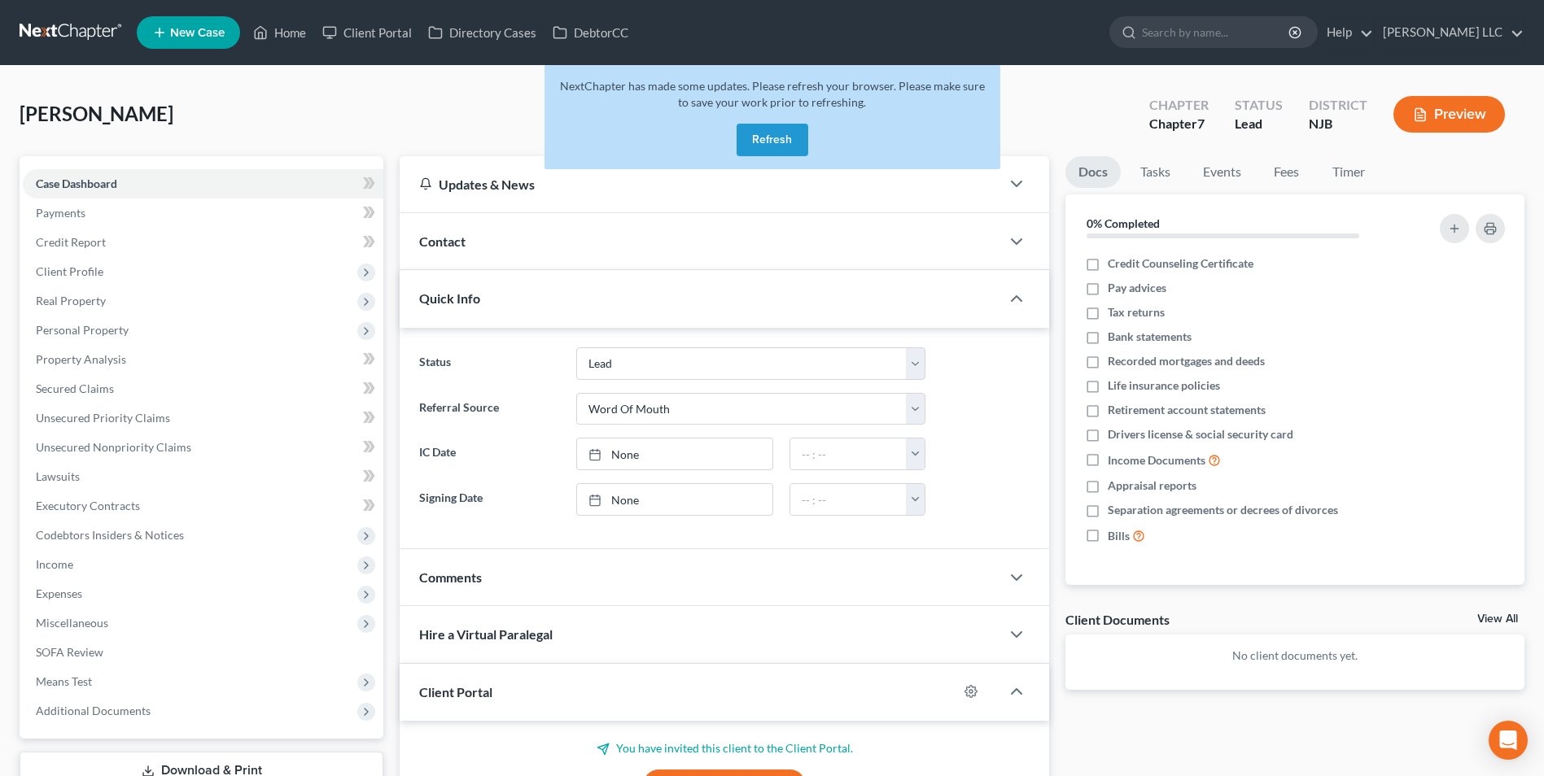
select select "10"
select select "0"
click at [751, 136] on button "Refresh" at bounding box center [772, 140] width 72 height 33
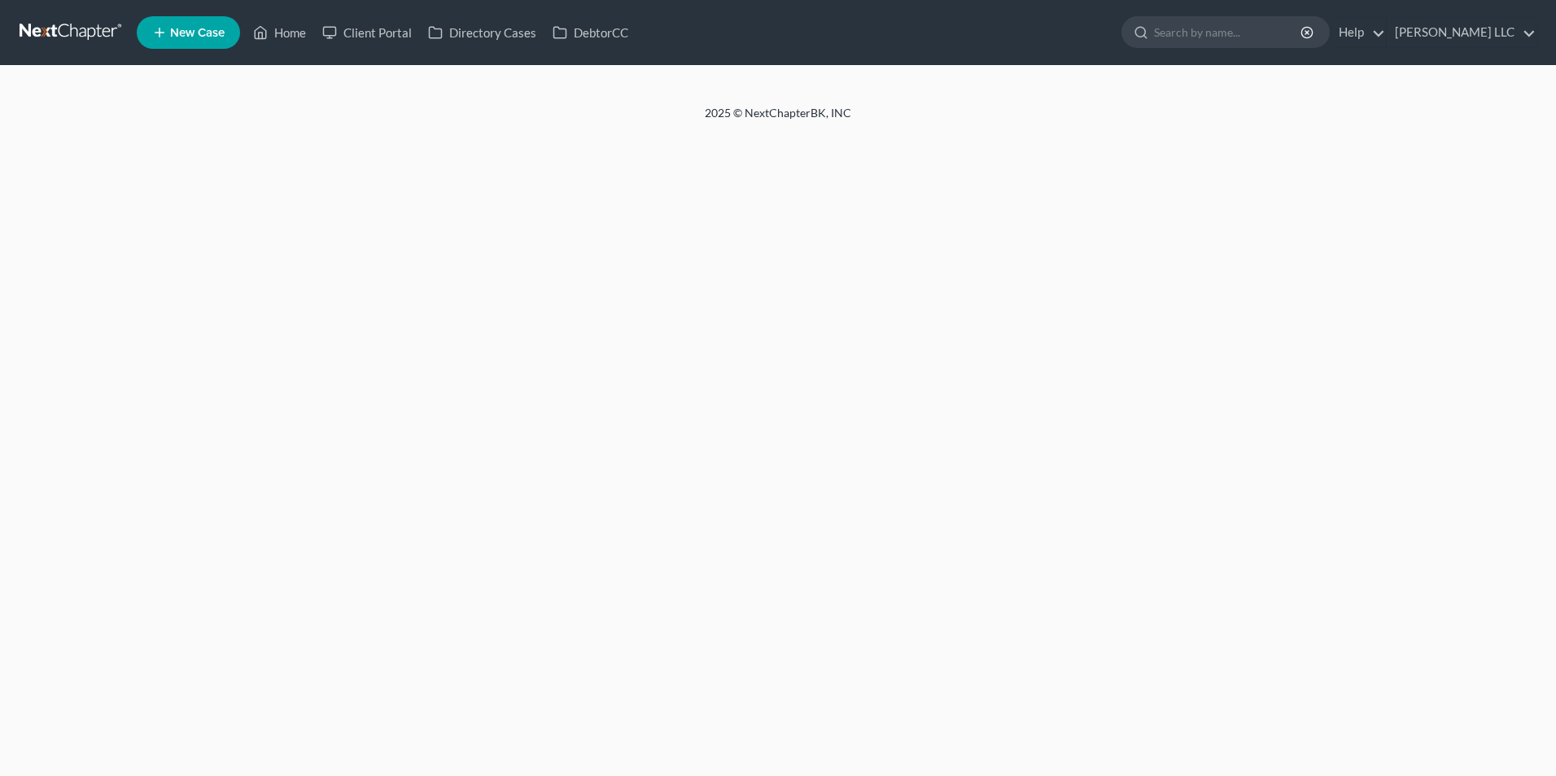
select select "0"
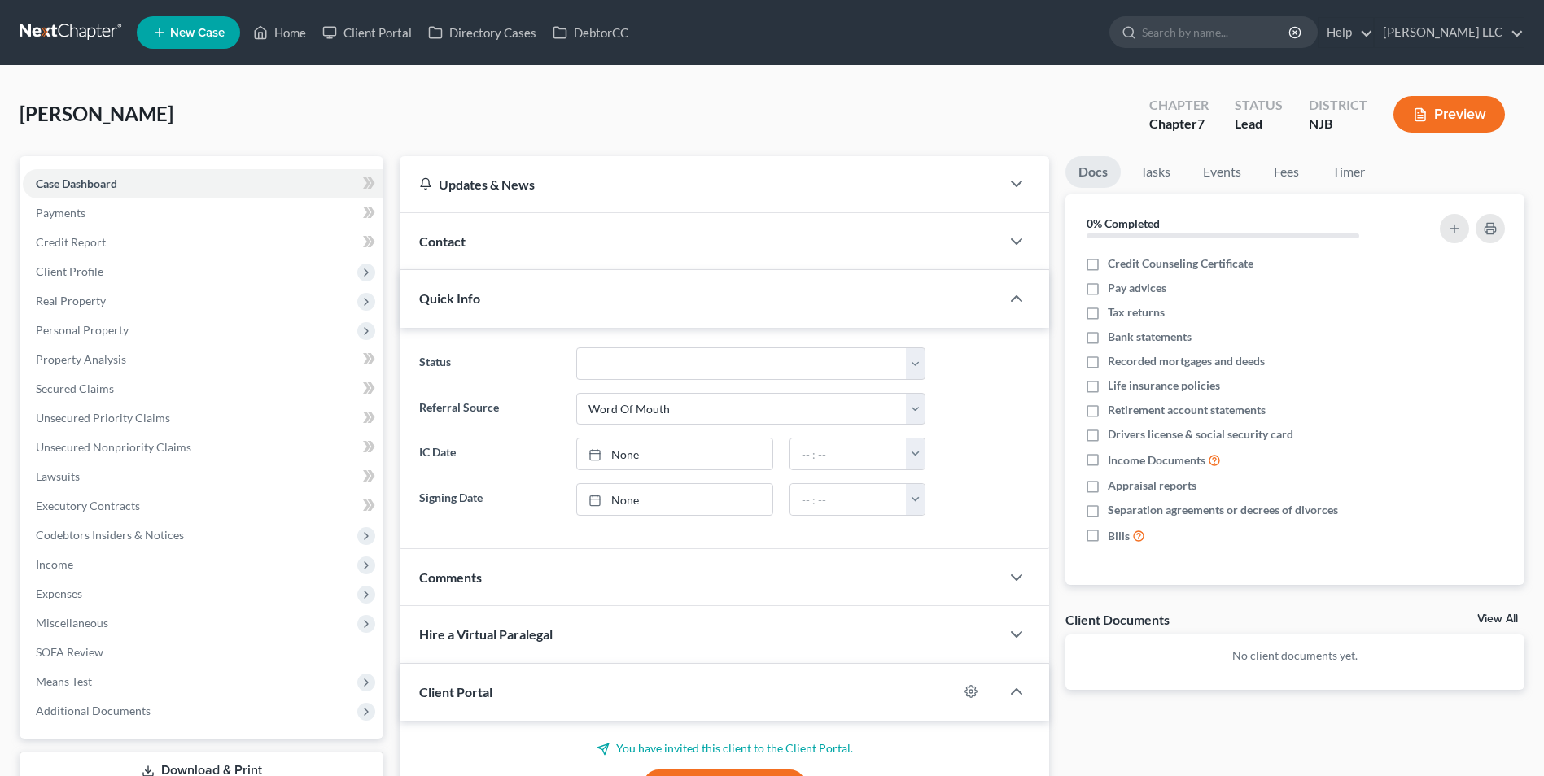
click at [80, 31] on link at bounding box center [72, 32] width 104 height 29
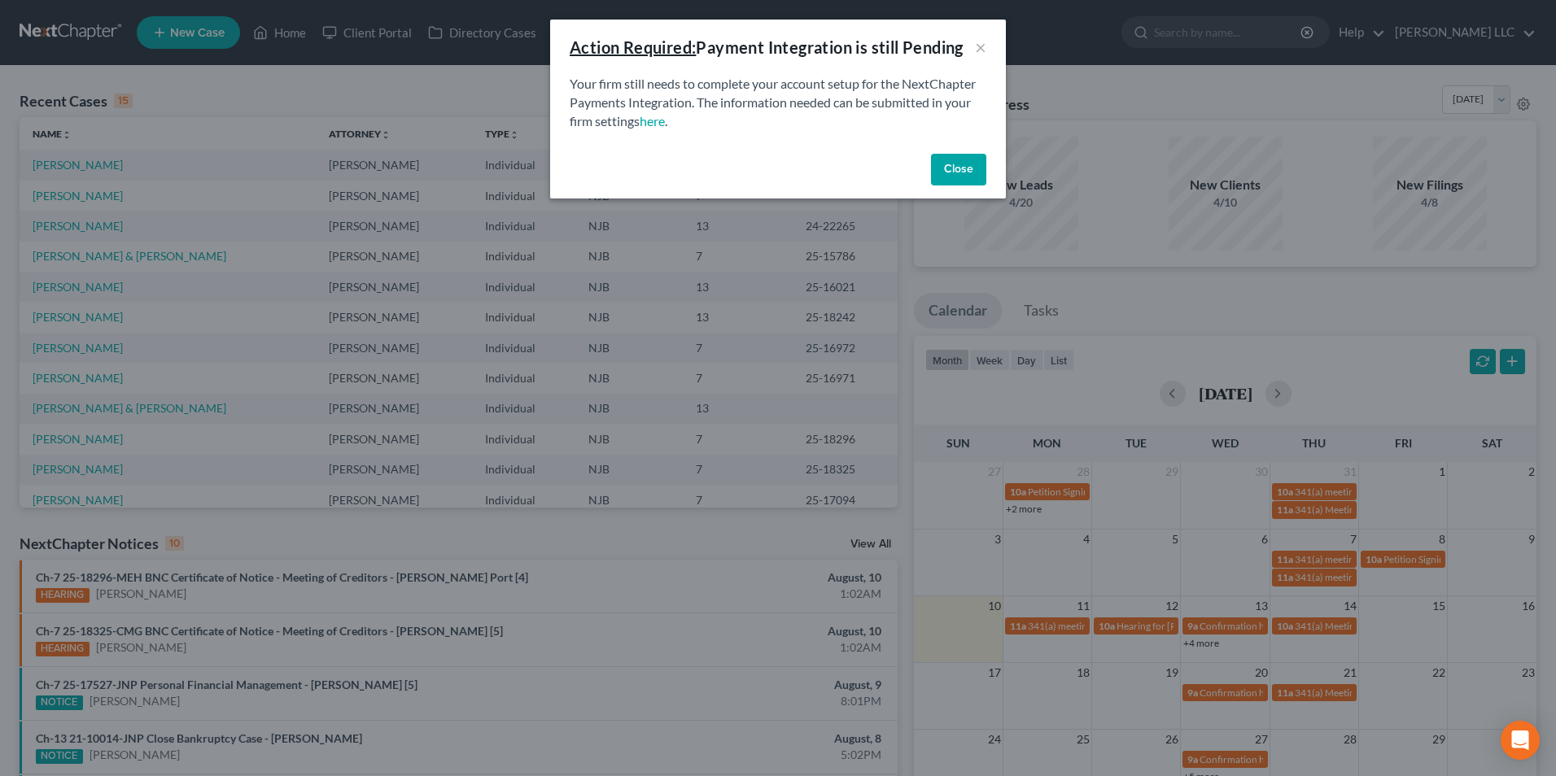
click at [957, 172] on button "Close" at bounding box center [958, 170] width 55 height 33
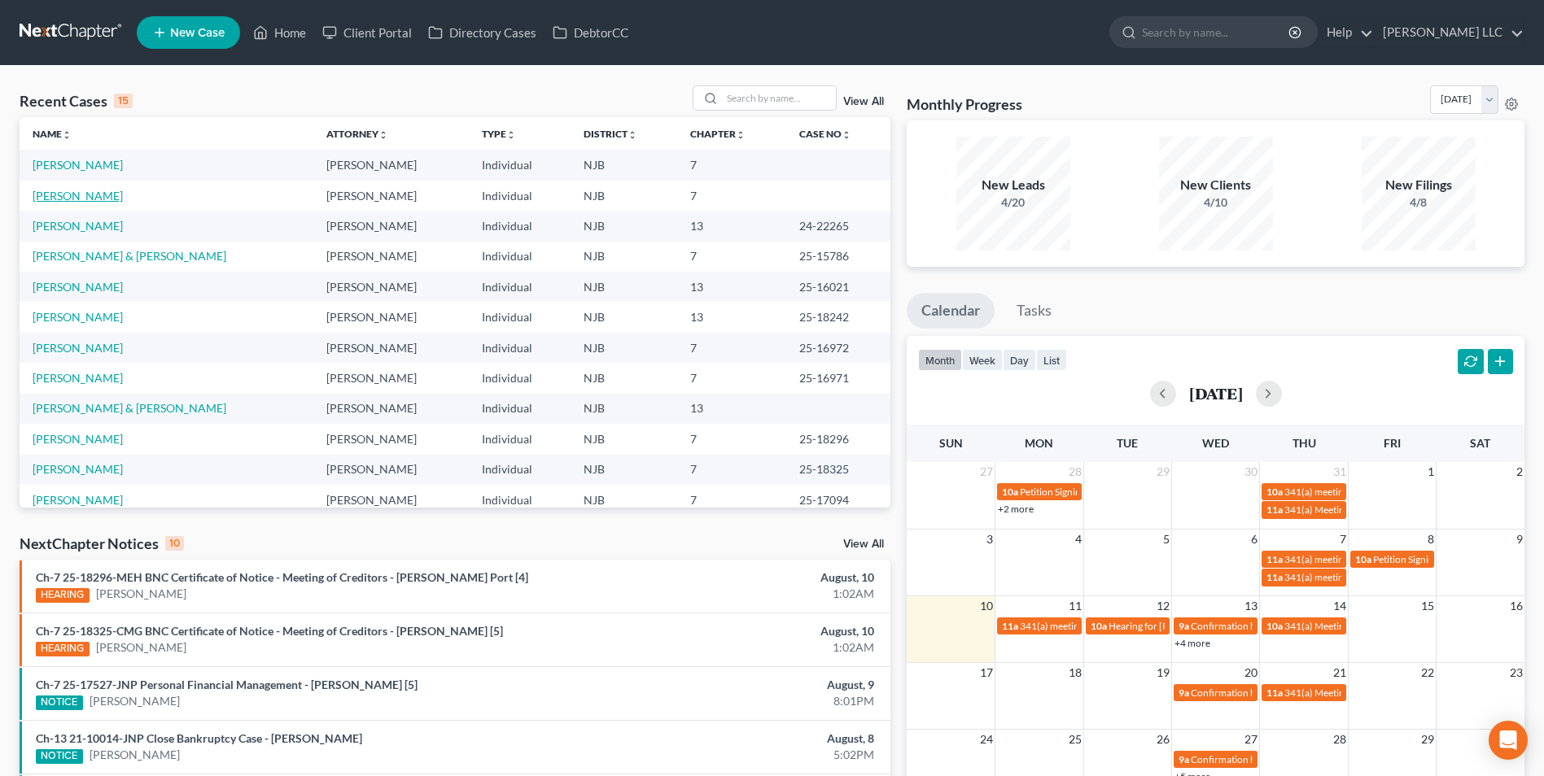
click at [86, 199] on link "[PERSON_NAME]" at bounding box center [78, 196] width 90 height 14
select select "6"
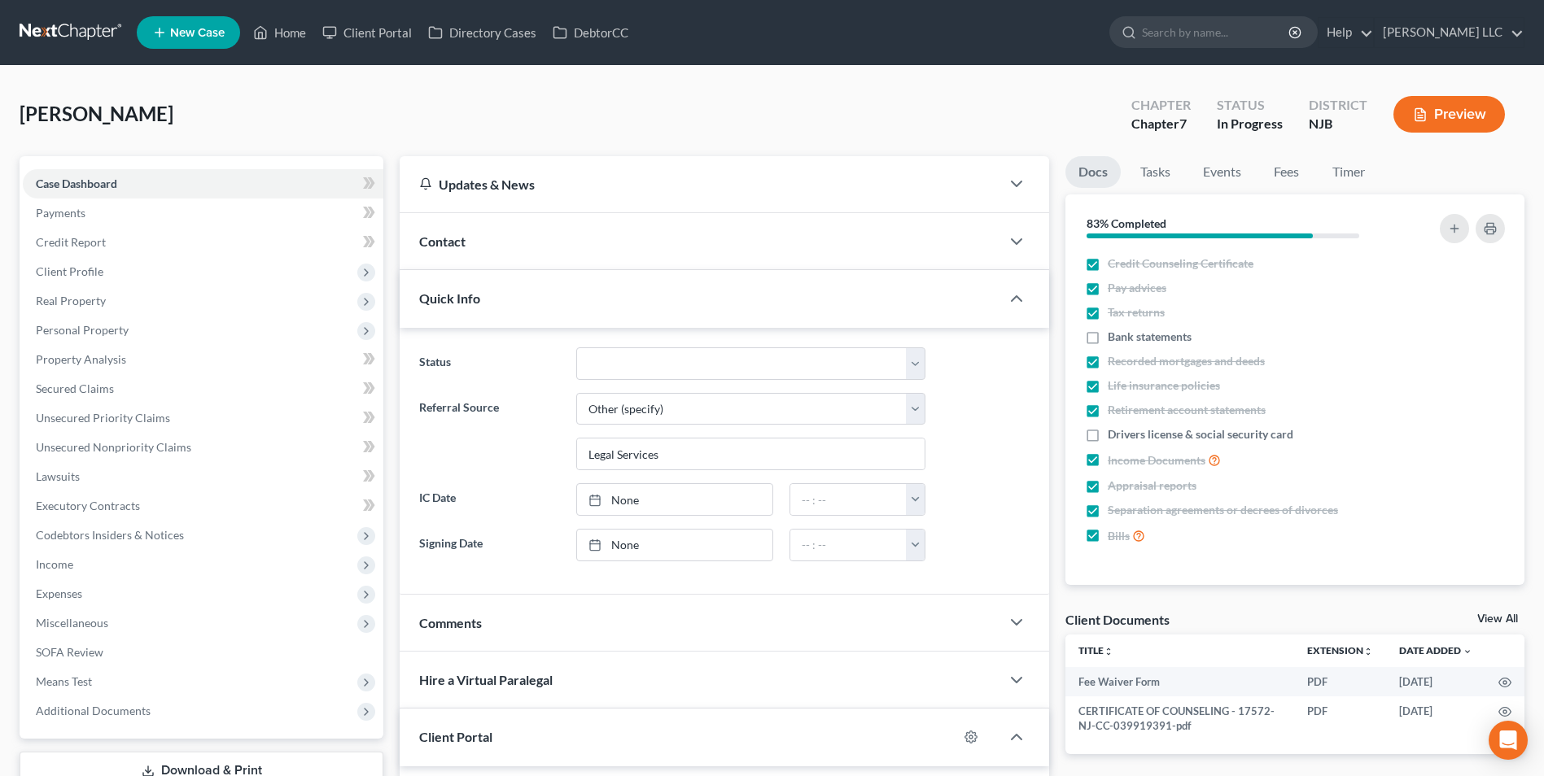
click at [1491, 619] on link "View All" at bounding box center [1497, 619] width 41 height 11
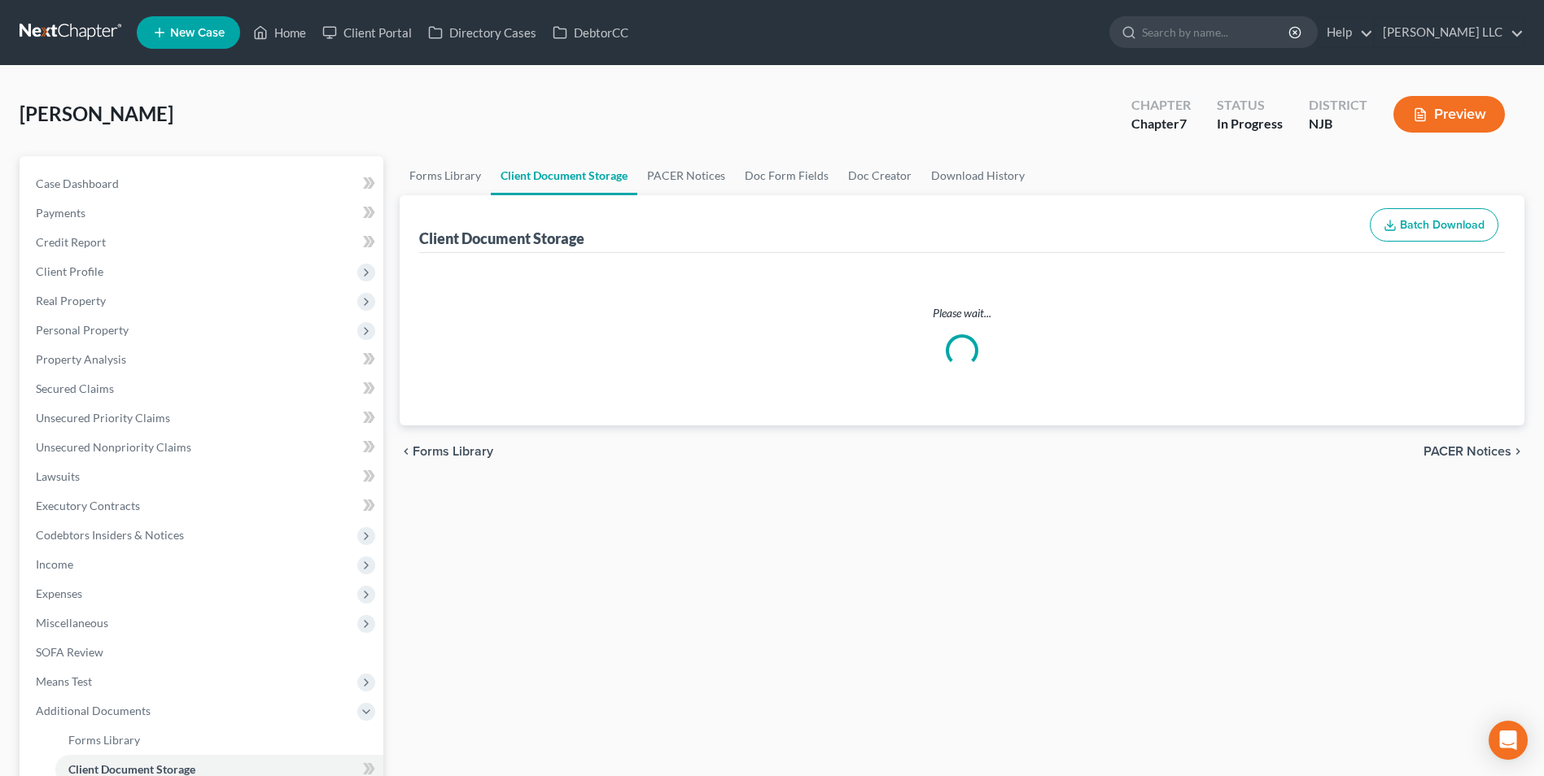
select select "9"
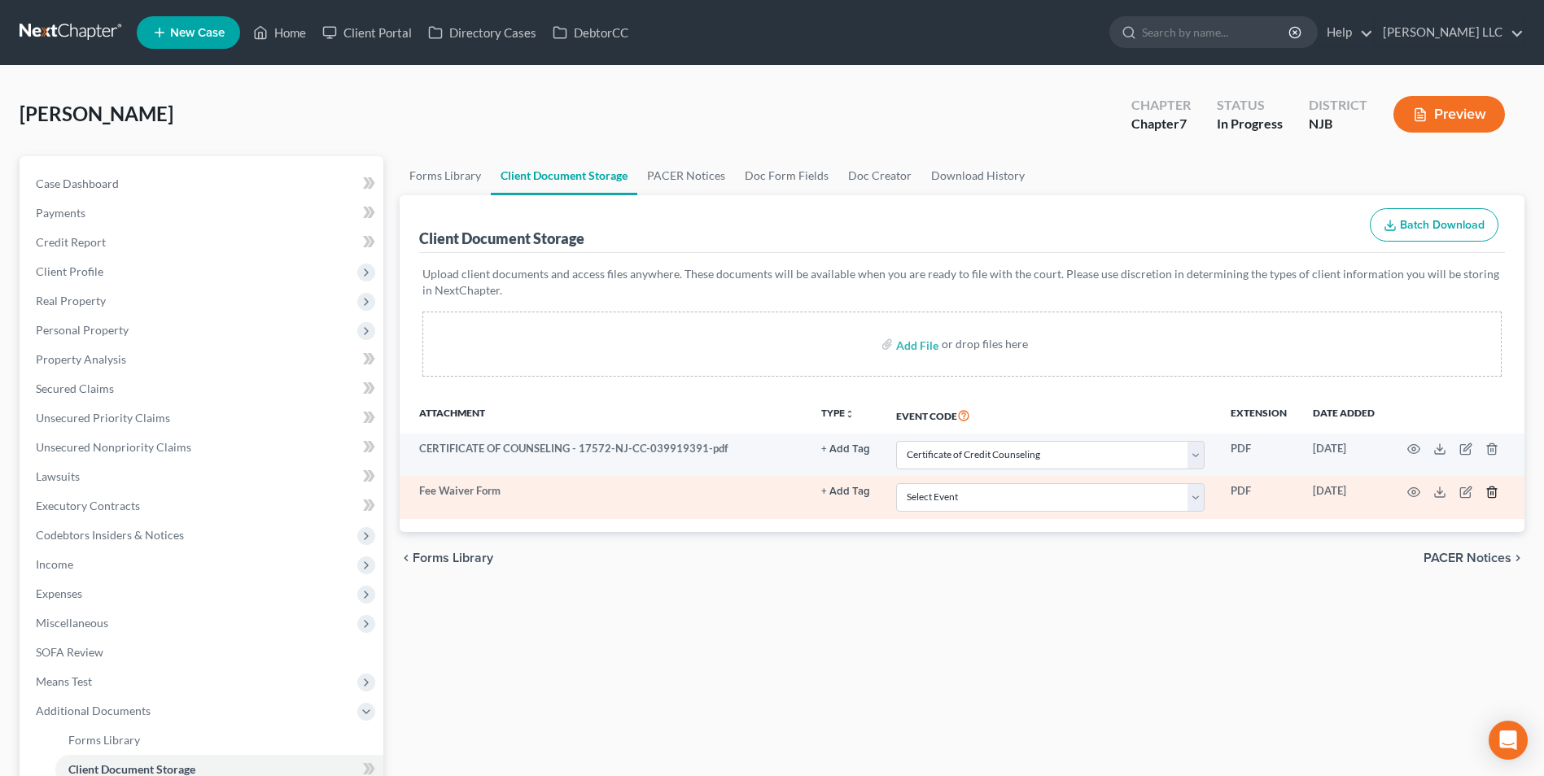
click at [1491, 496] on icon "button" at bounding box center [1491, 492] width 13 height 13
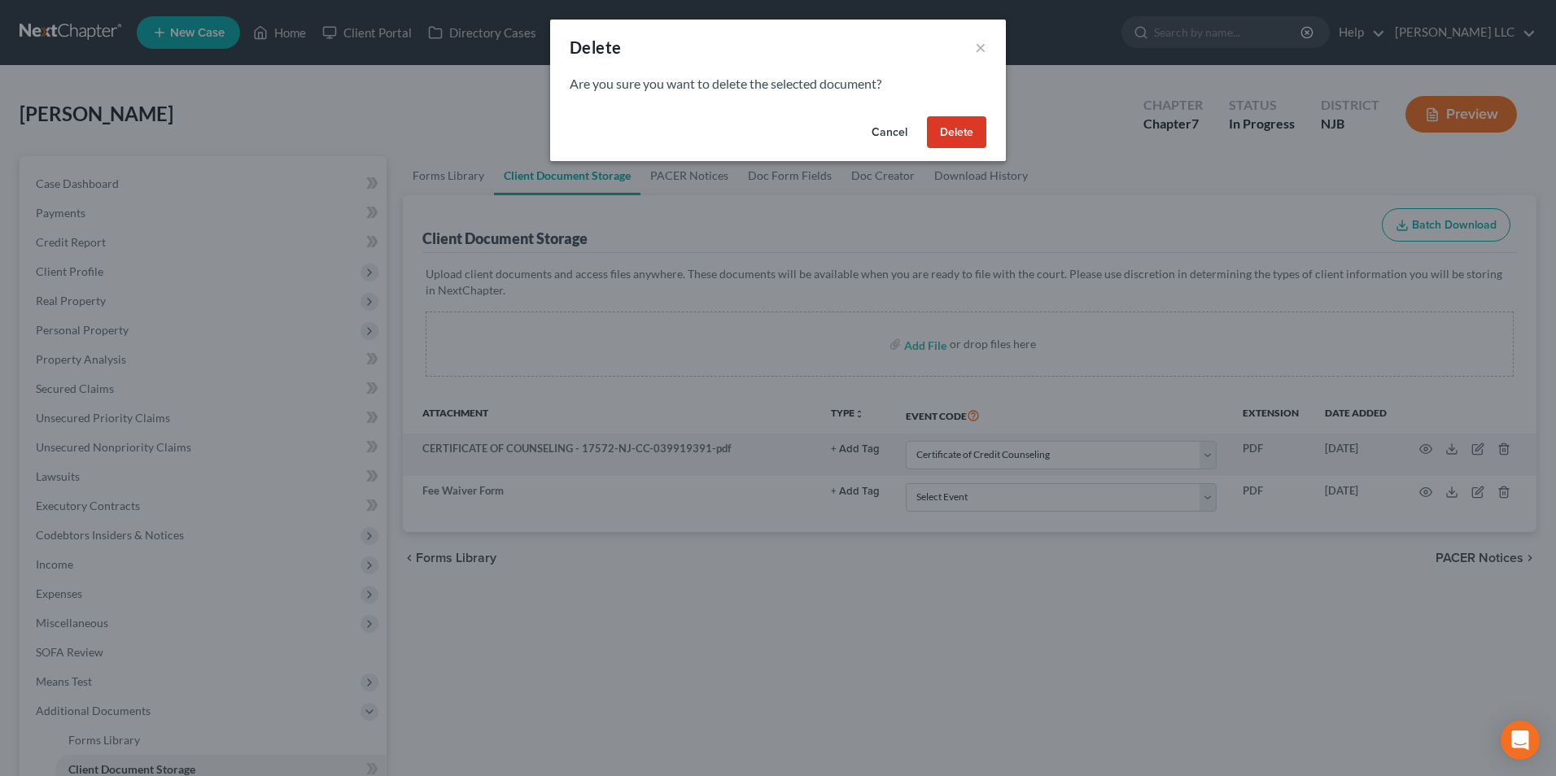
click at [960, 142] on button "Delete" at bounding box center [956, 132] width 59 height 33
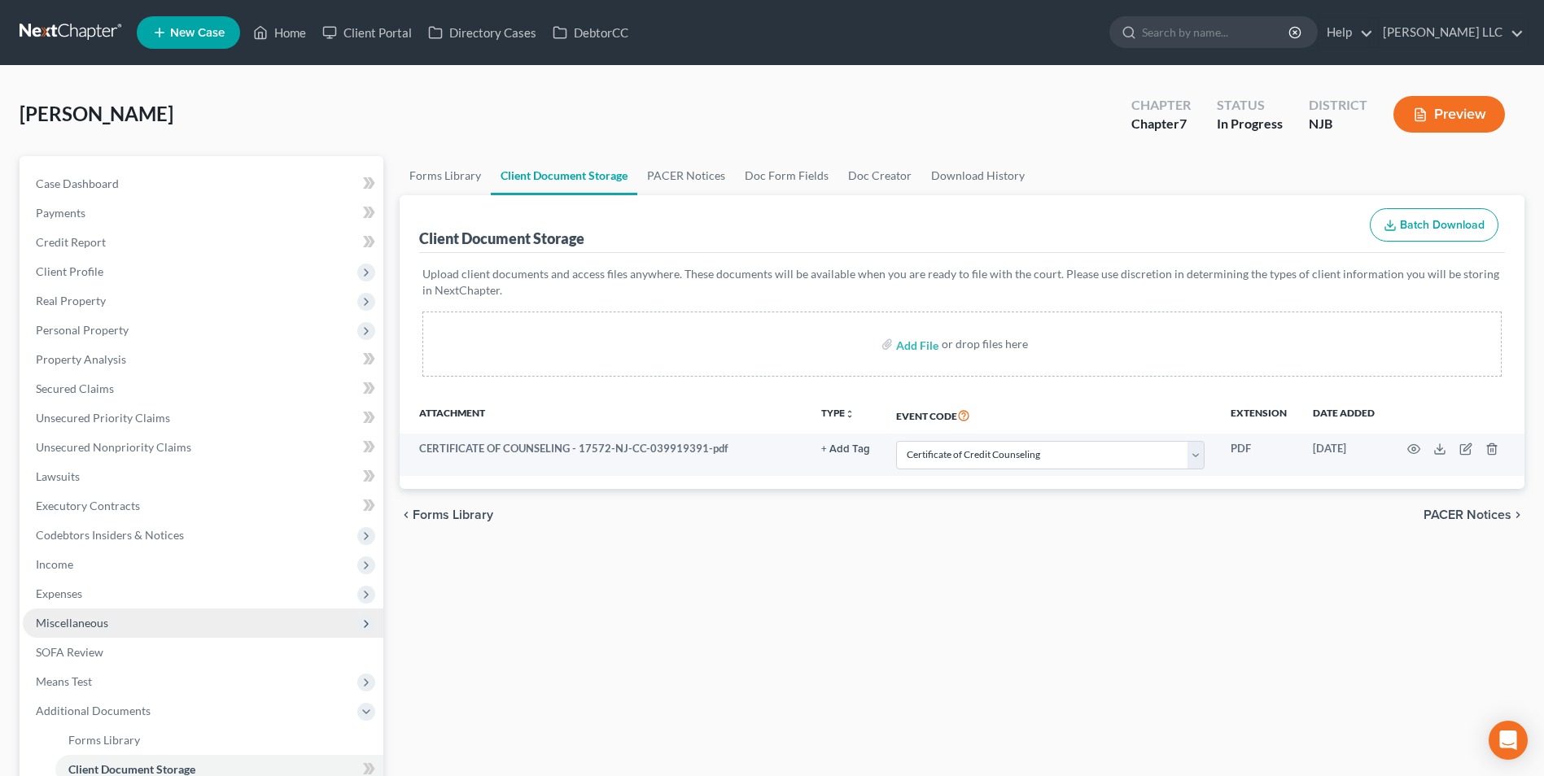
scroll to position [81, 0]
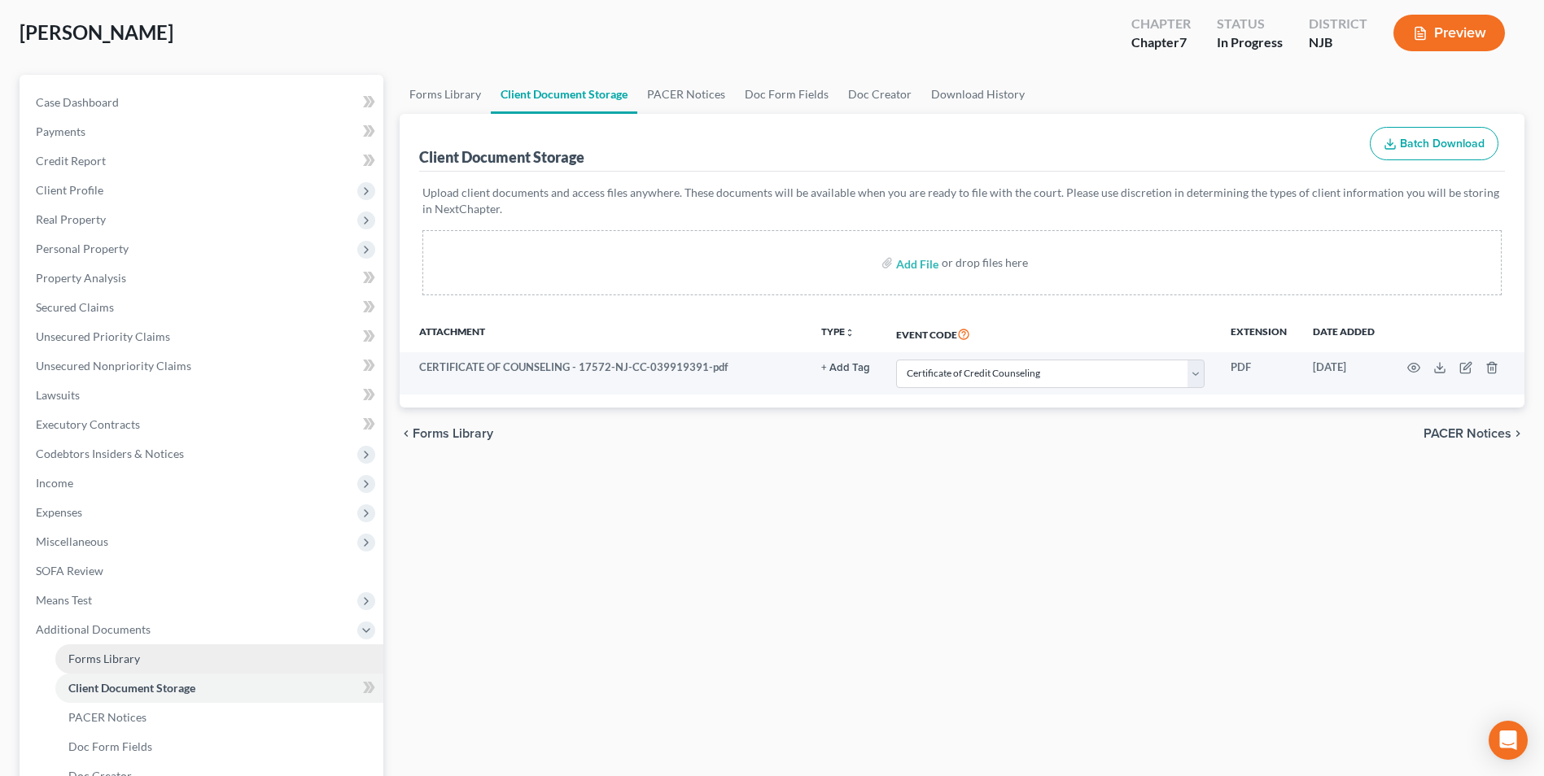
click at [176, 662] on link "Forms Library" at bounding box center [219, 659] width 328 height 29
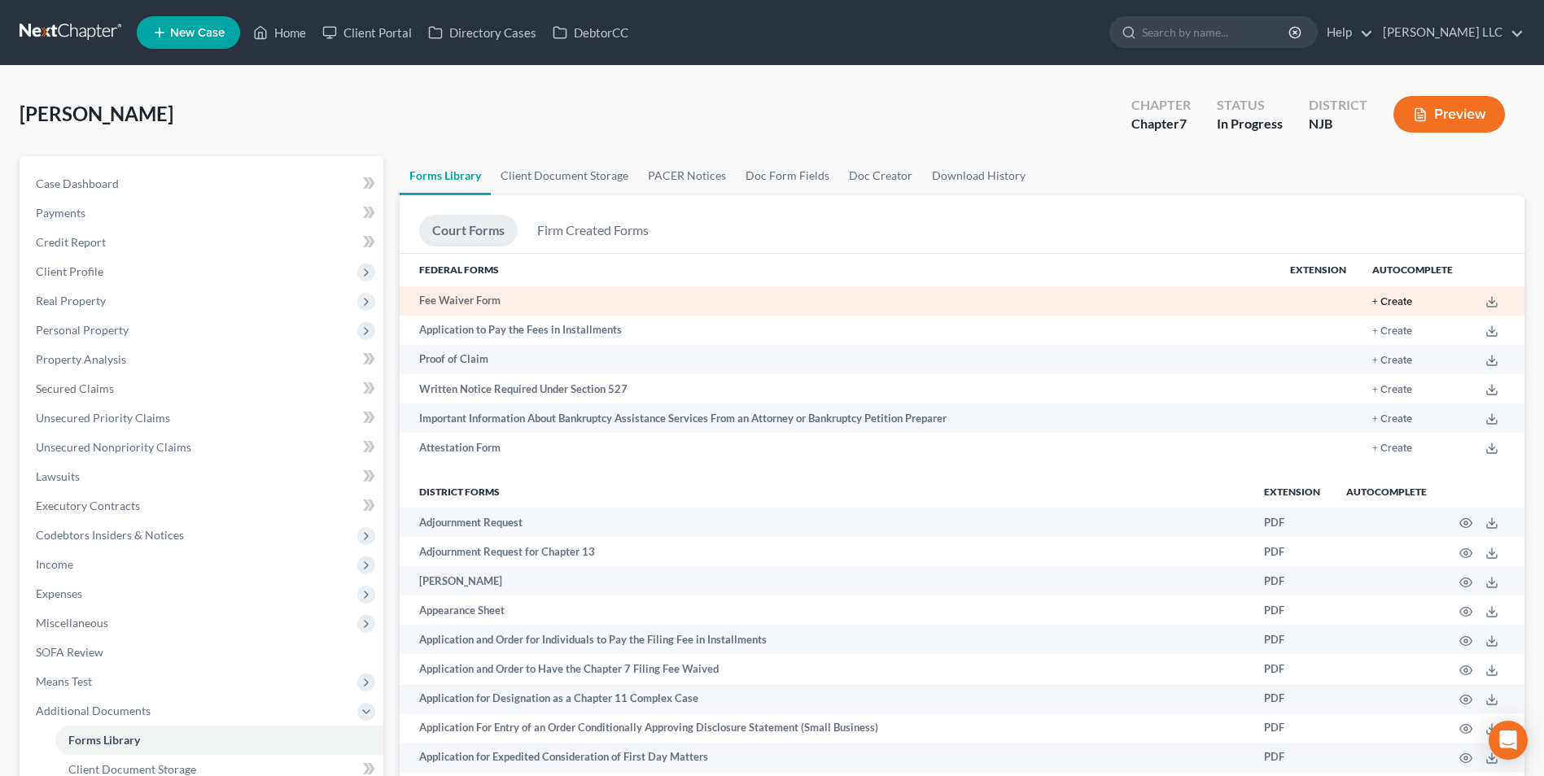
click at [1397, 299] on button "+ Create" at bounding box center [1392, 302] width 40 height 11
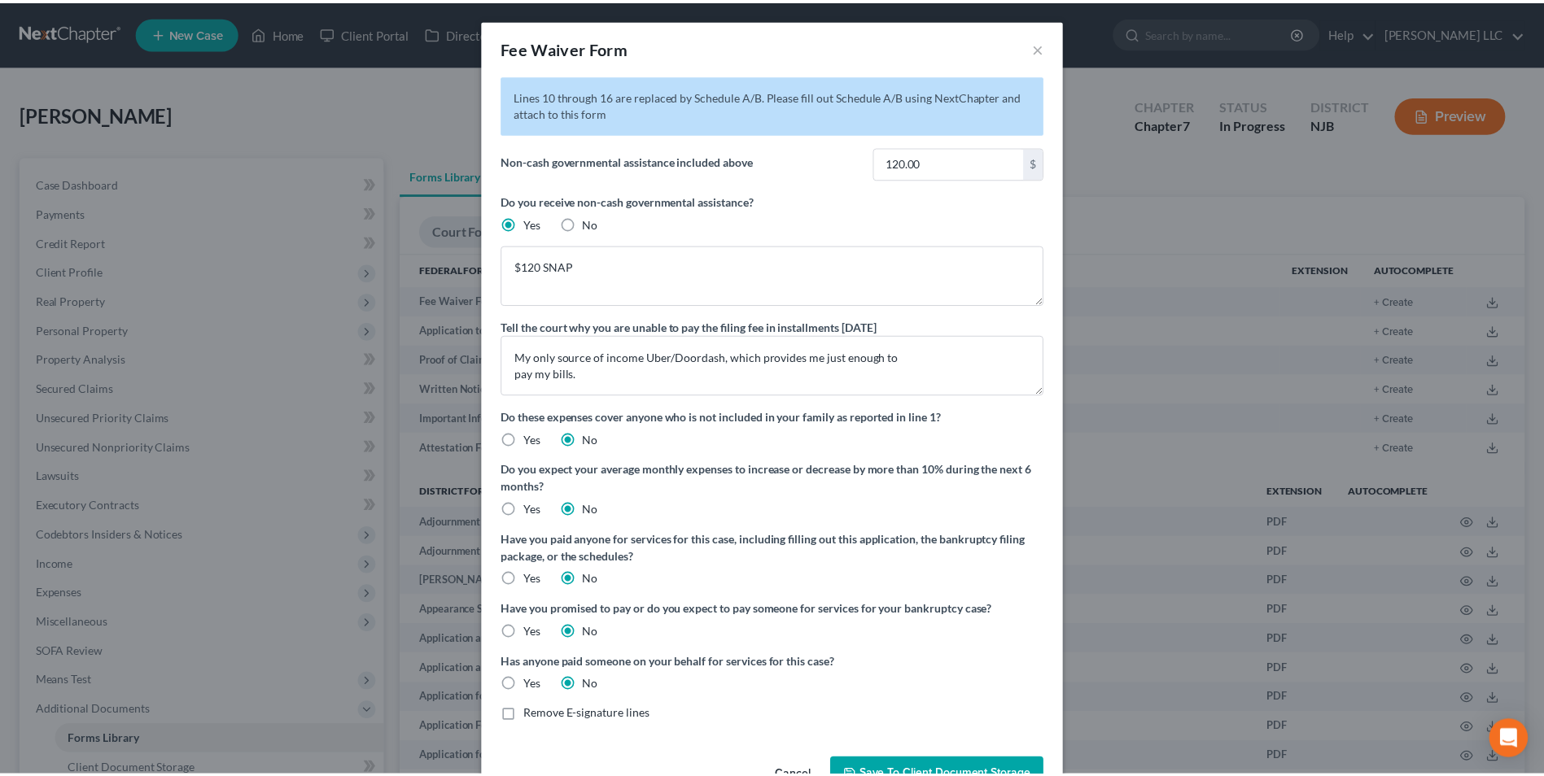
scroll to position [49, 0]
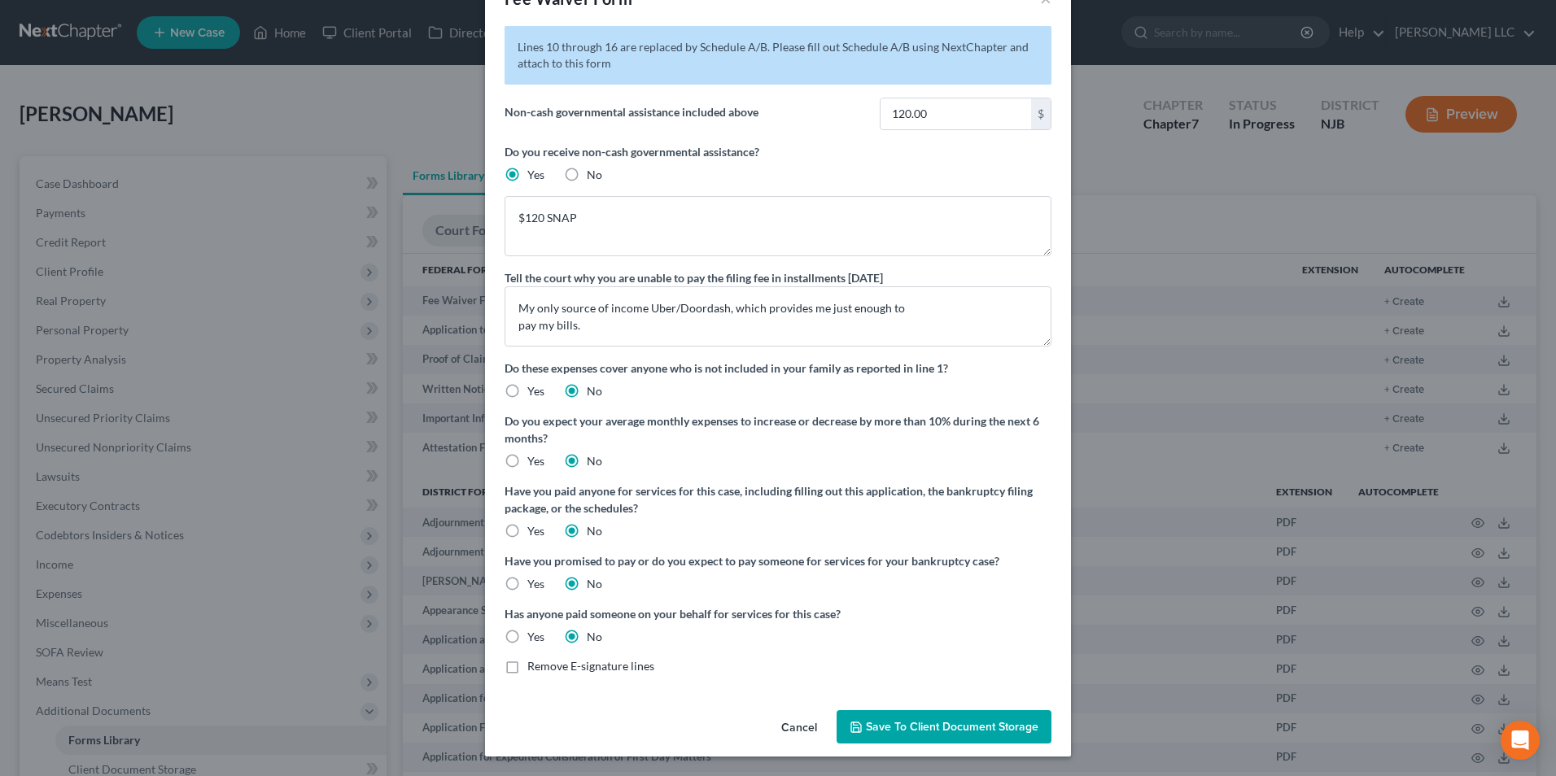
click at [939, 733] on span "Save to Client Document Storage" at bounding box center [952, 727] width 173 height 14
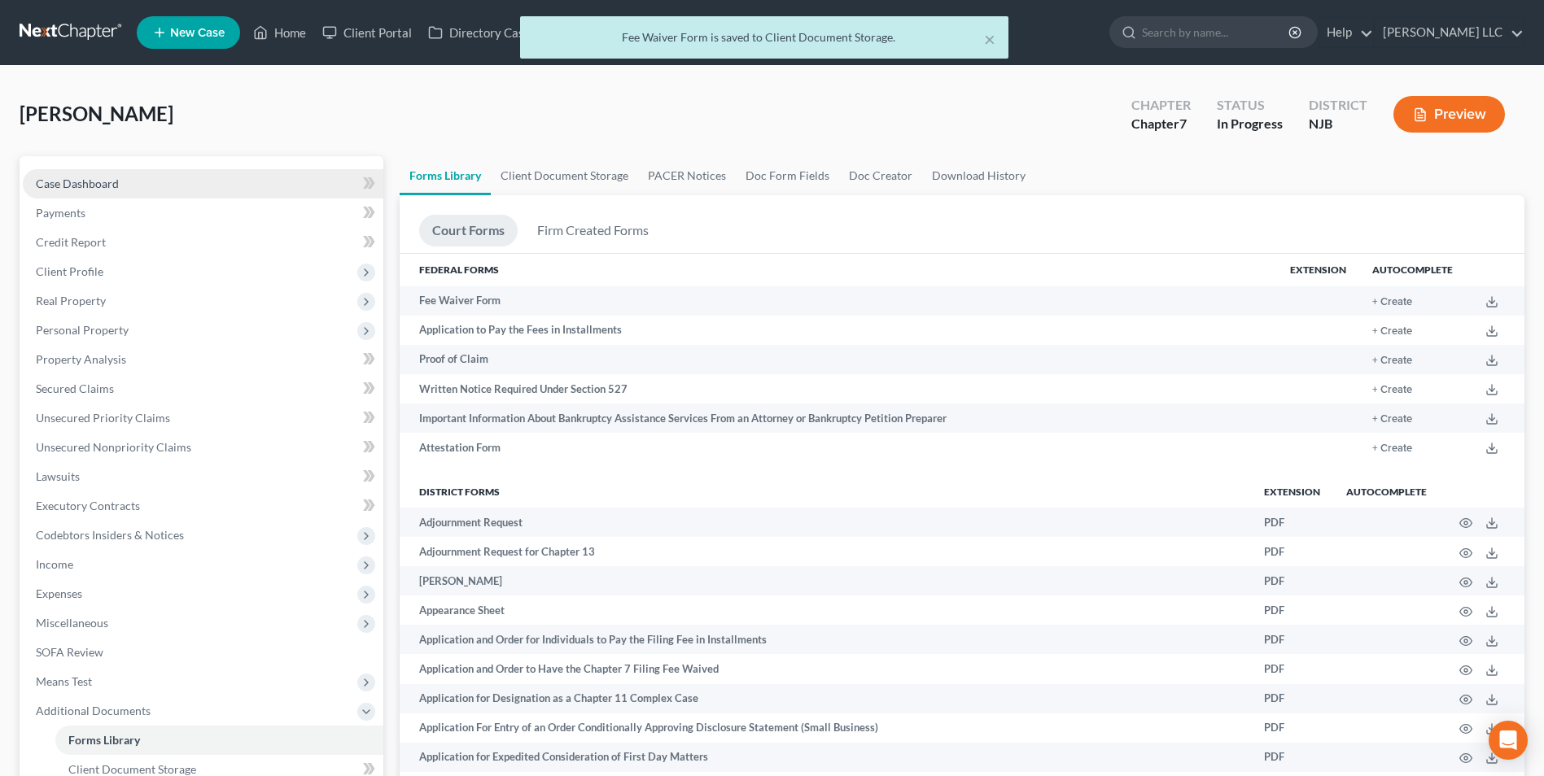
click at [79, 181] on span "Case Dashboard" at bounding box center [77, 184] width 83 height 14
select select "6"
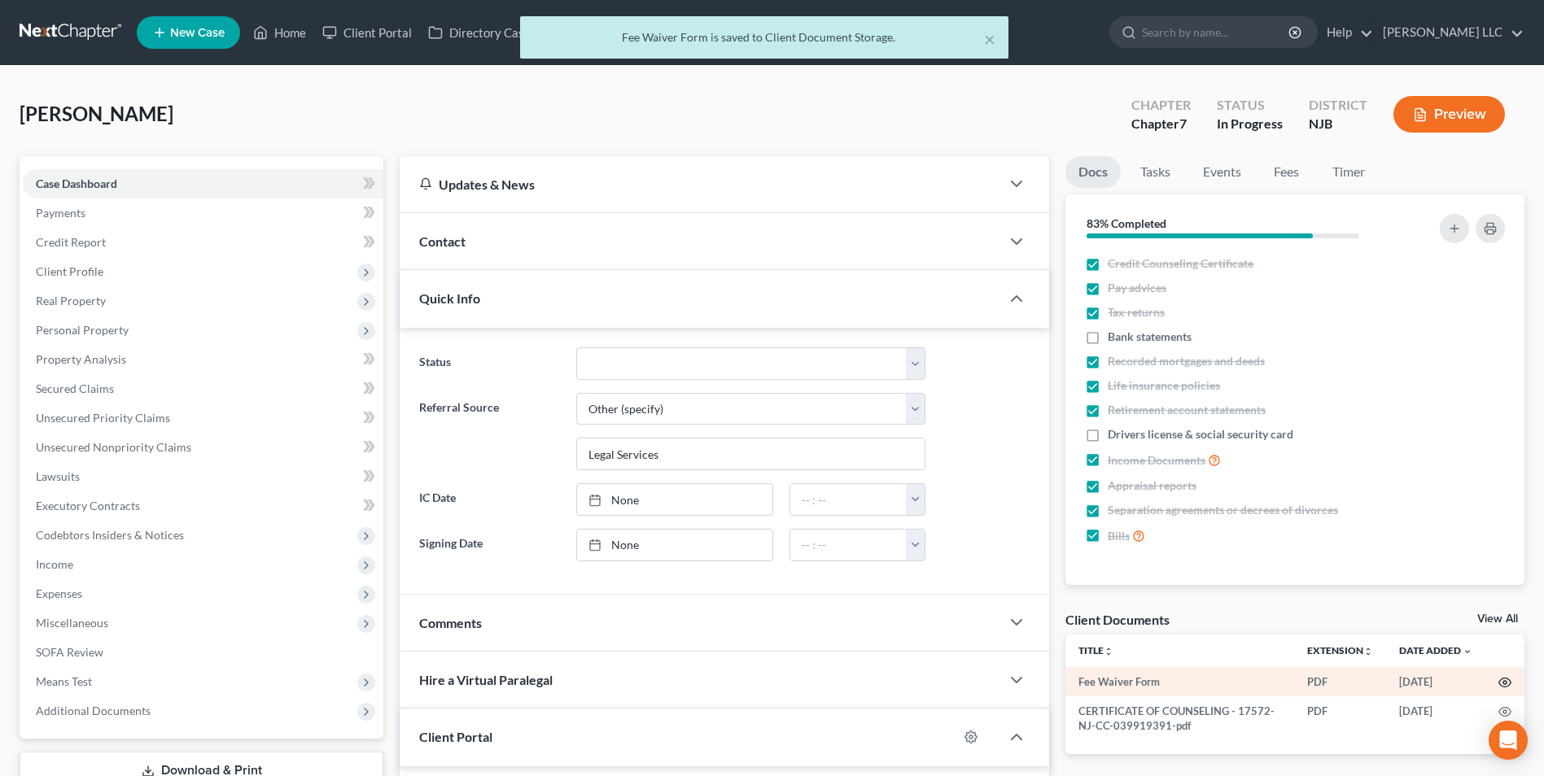
click at [1508, 685] on icon "button" at bounding box center [1504, 682] width 13 height 13
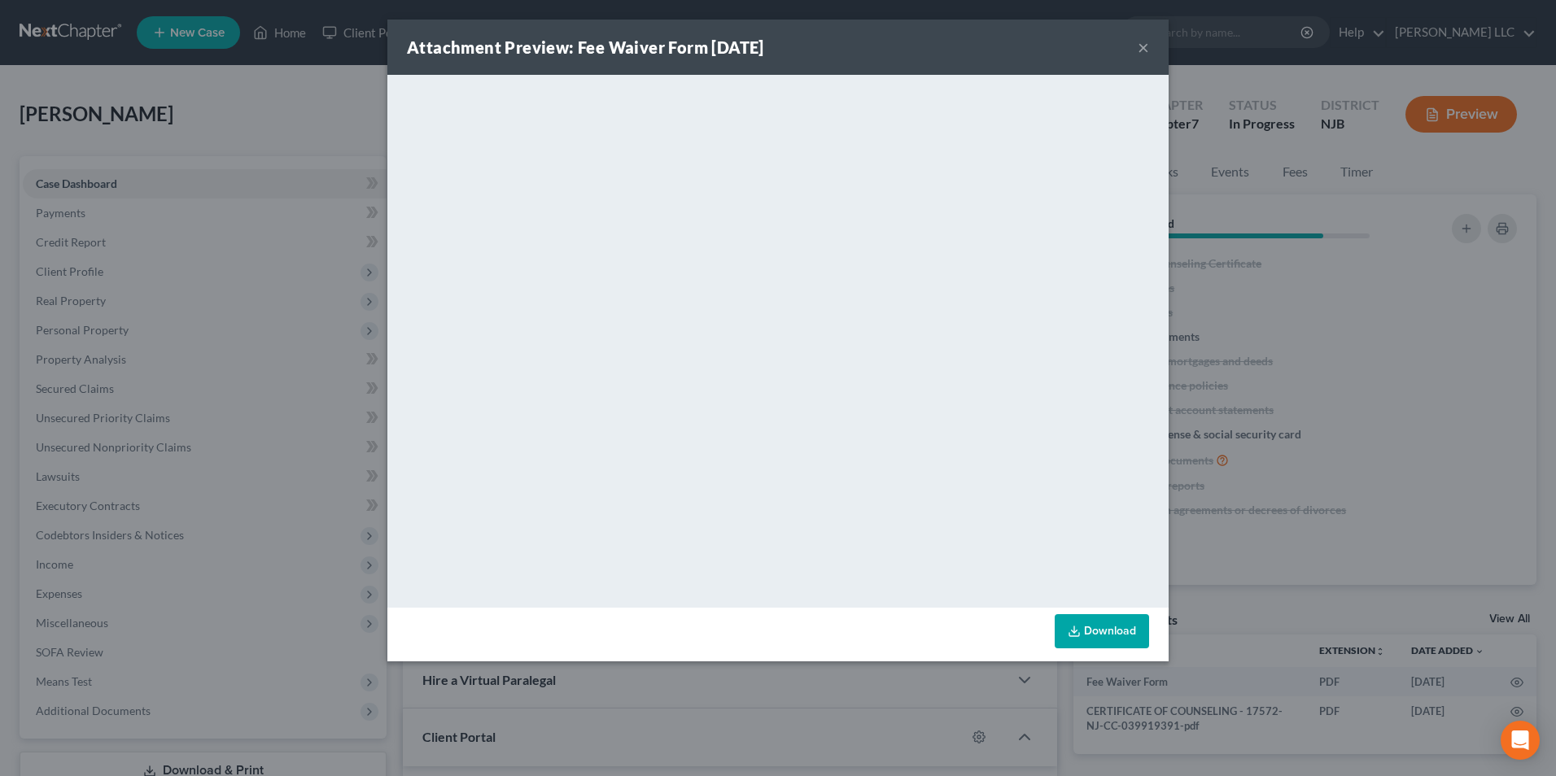
click at [1143, 50] on button "×" at bounding box center [1143, 47] width 11 height 20
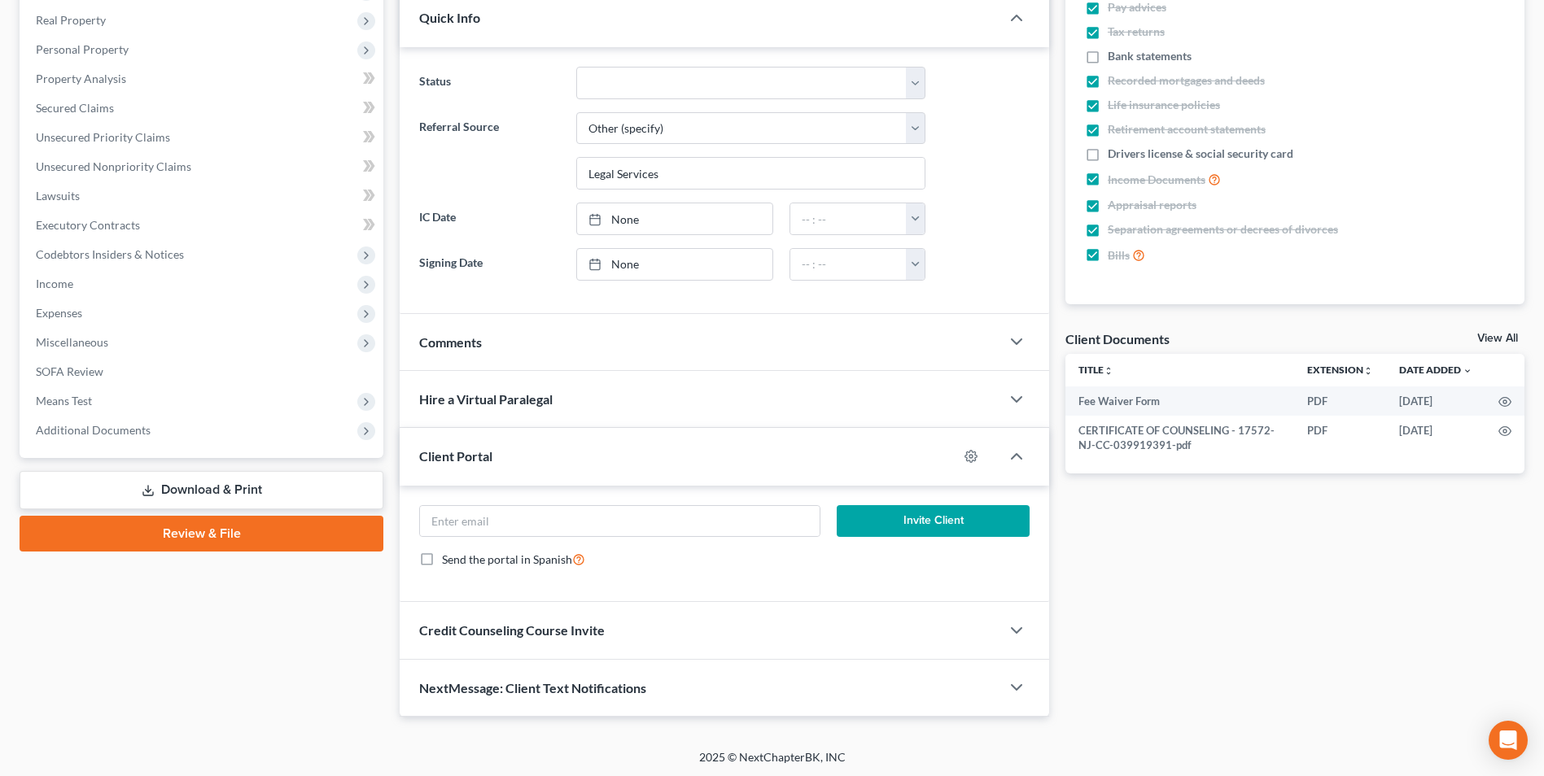
scroll to position [283, 0]
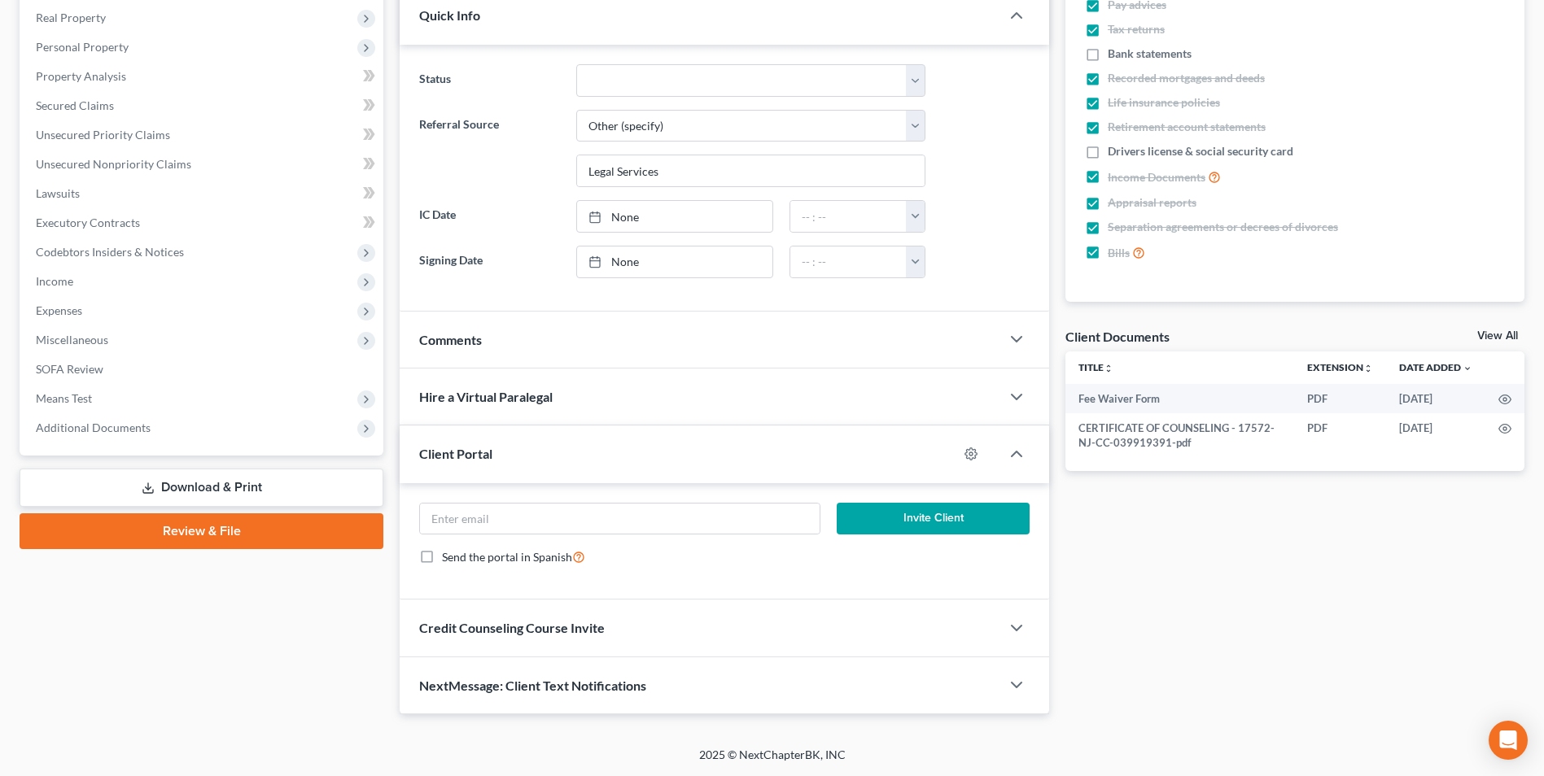
drag, startPoint x: 208, startPoint y: 537, endPoint x: 606, endPoint y: 543, distance: 398.0
click at [208, 537] on link "Review & File" at bounding box center [202, 532] width 364 height 36
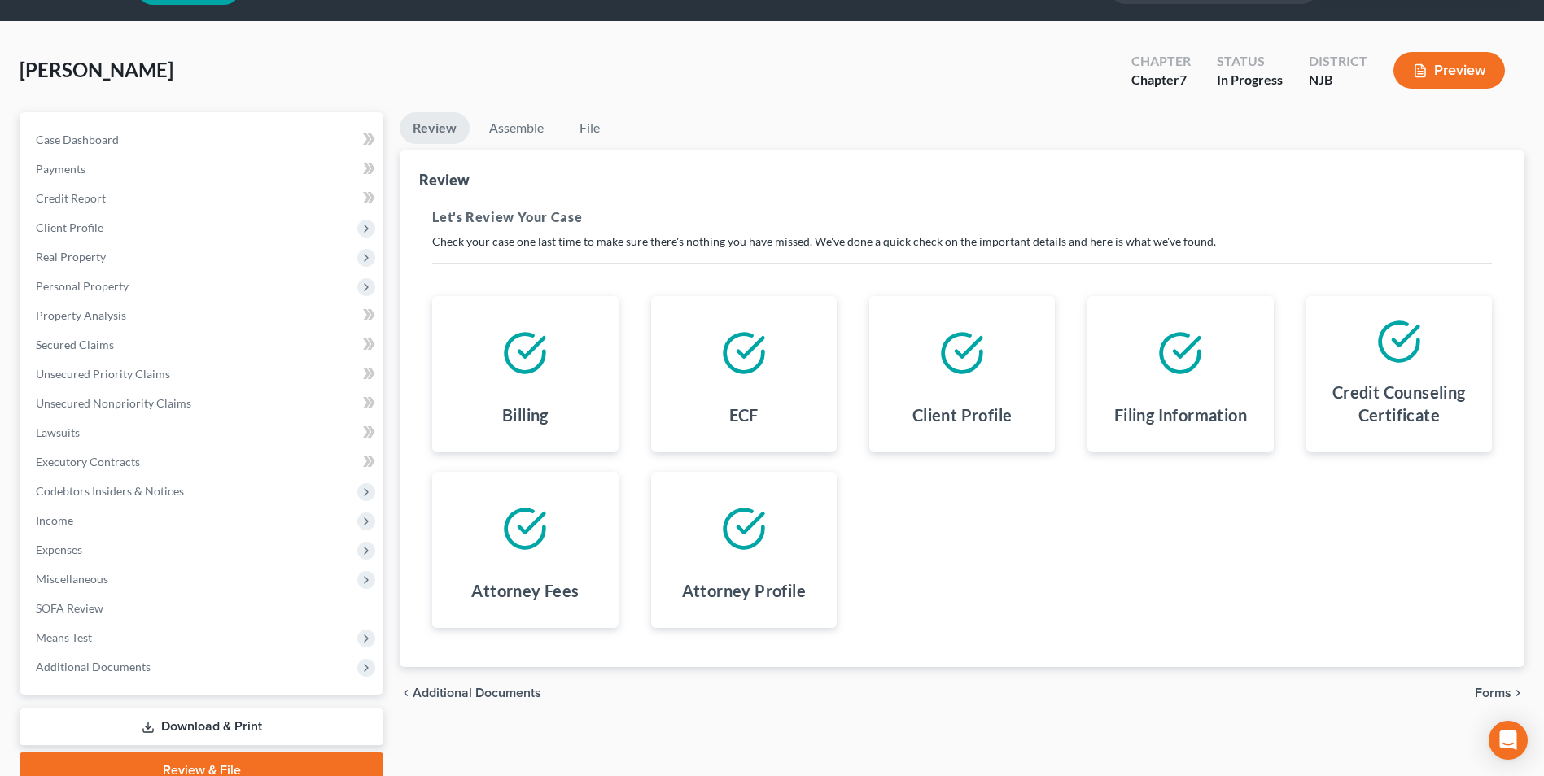
scroll to position [118, 0]
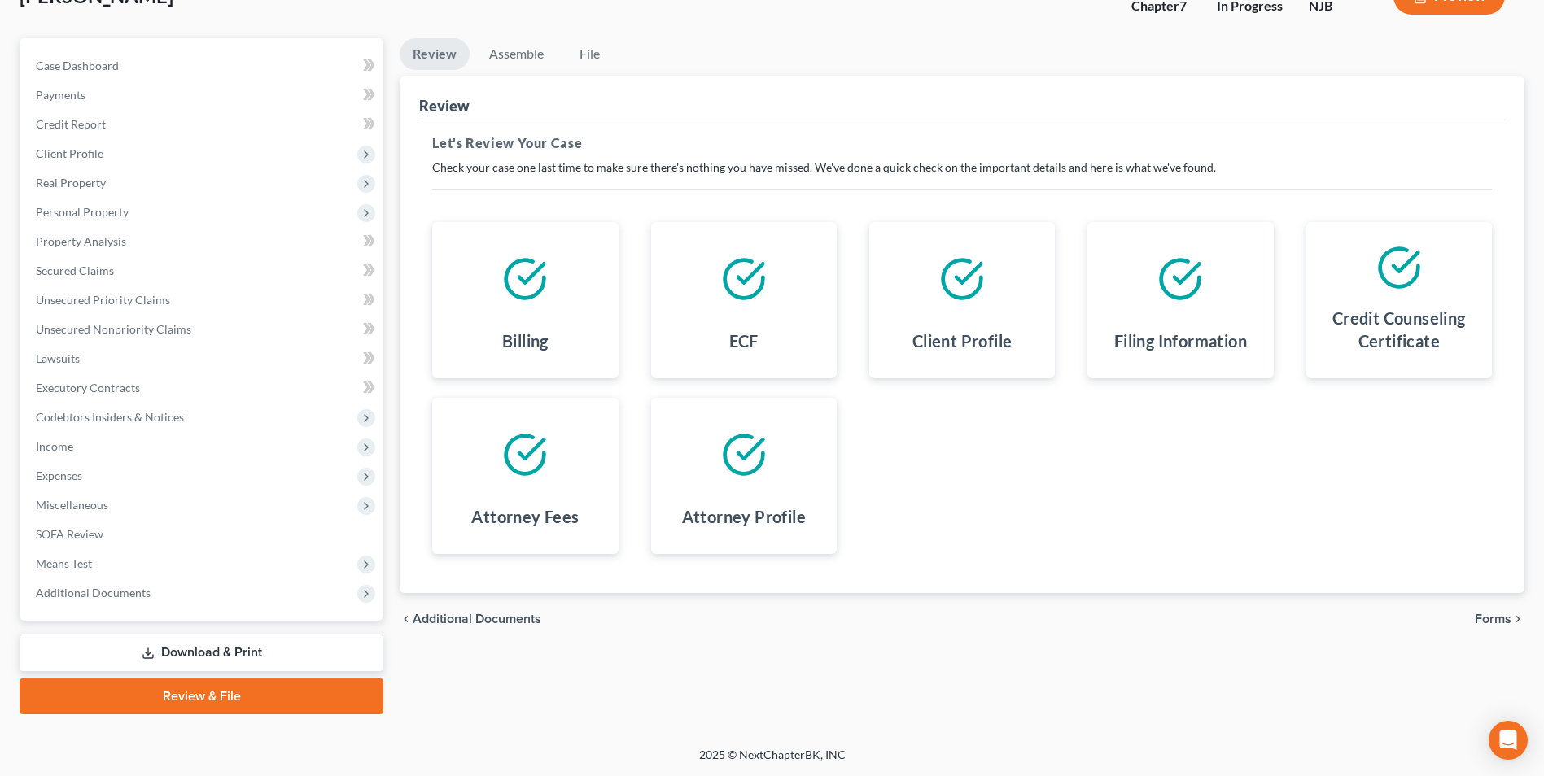
click at [1487, 620] on span "Forms" at bounding box center [1493, 619] width 37 height 13
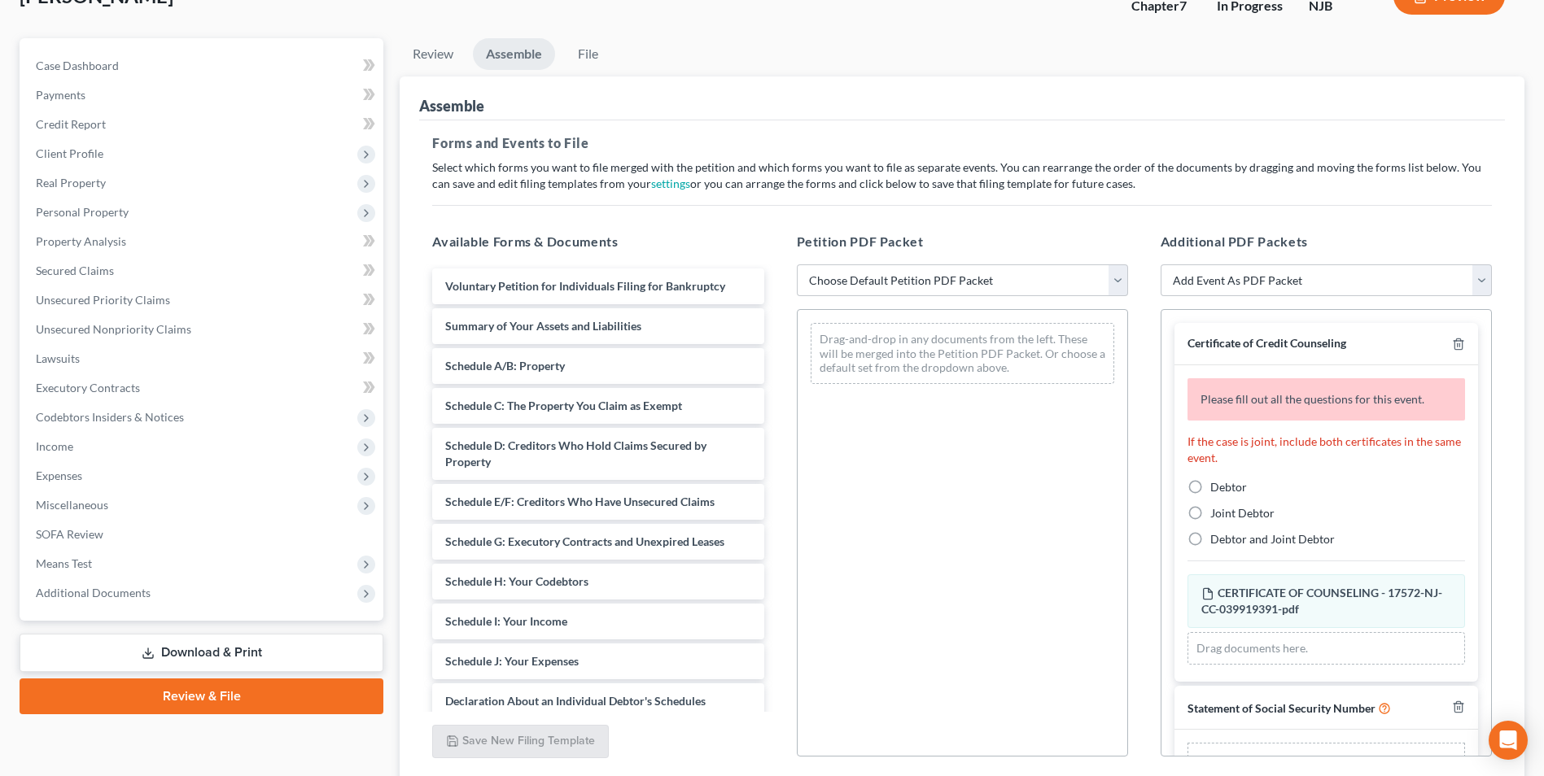
click at [1210, 492] on label "Debtor" at bounding box center [1228, 487] width 37 height 16
click at [1217, 490] on input "Debtor" at bounding box center [1222, 484] width 11 height 11
radio input "true"
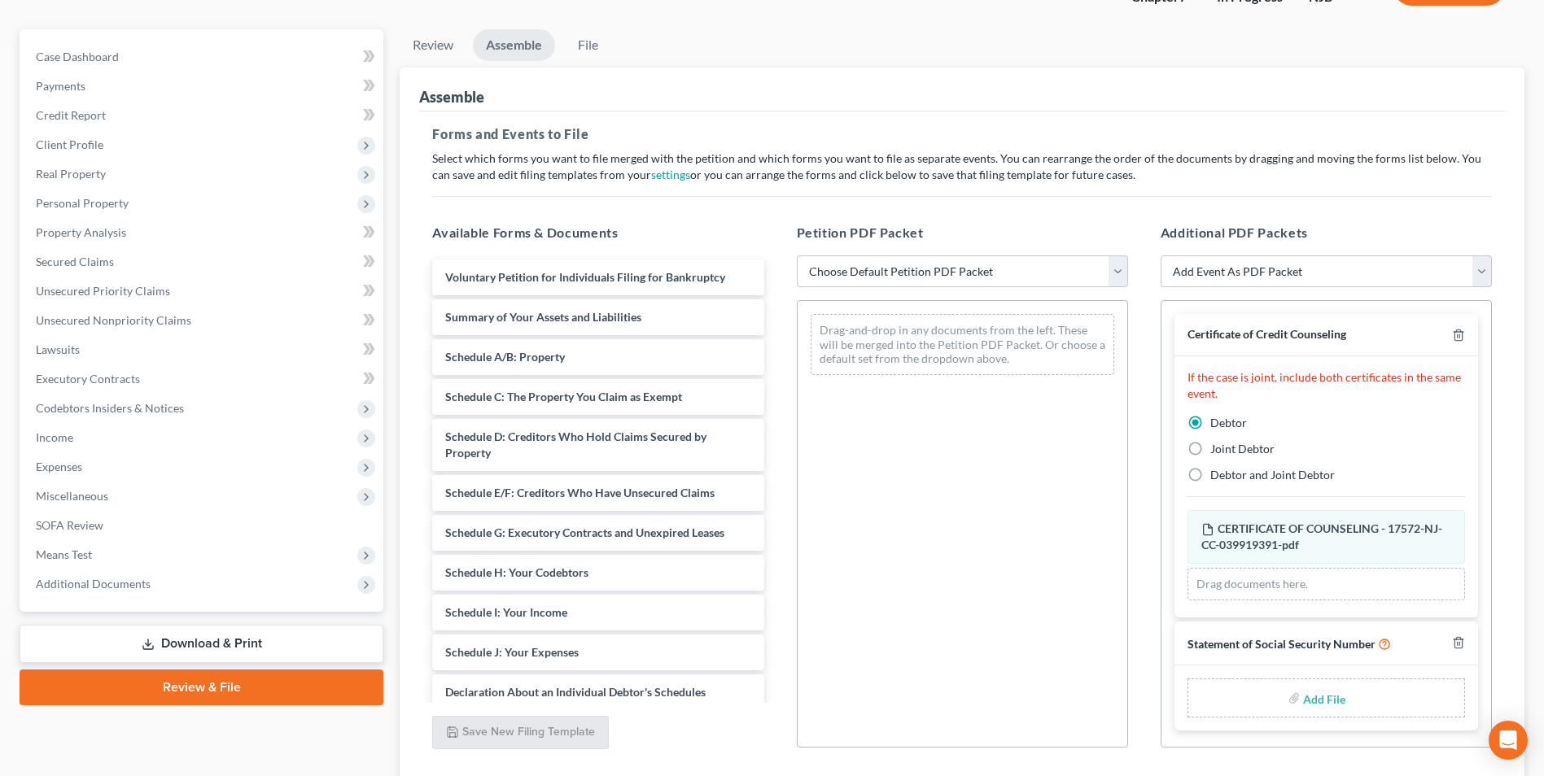
scroll to position [82, 0]
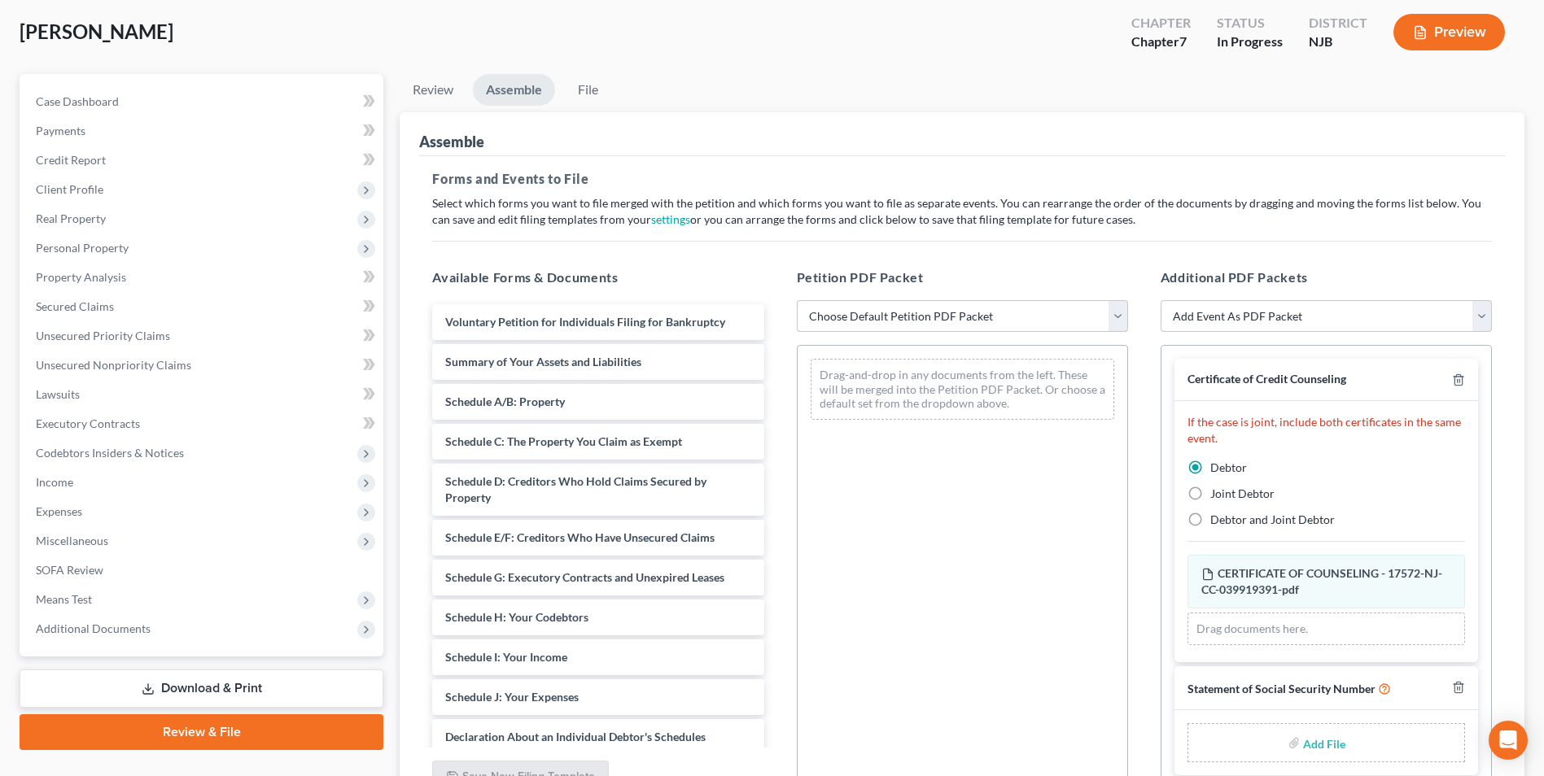
click at [957, 321] on select "Choose Default Petition PDF Packet Complete Bankruptcy Petition (all forms and …" at bounding box center [962, 316] width 331 height 33
select select "0"
click at [797, 300] on select "Choose Default Petition PDF Packet Complete Bankruptcy Petition (all forms and …" at bounding box center [962, 316] width 331 height 33
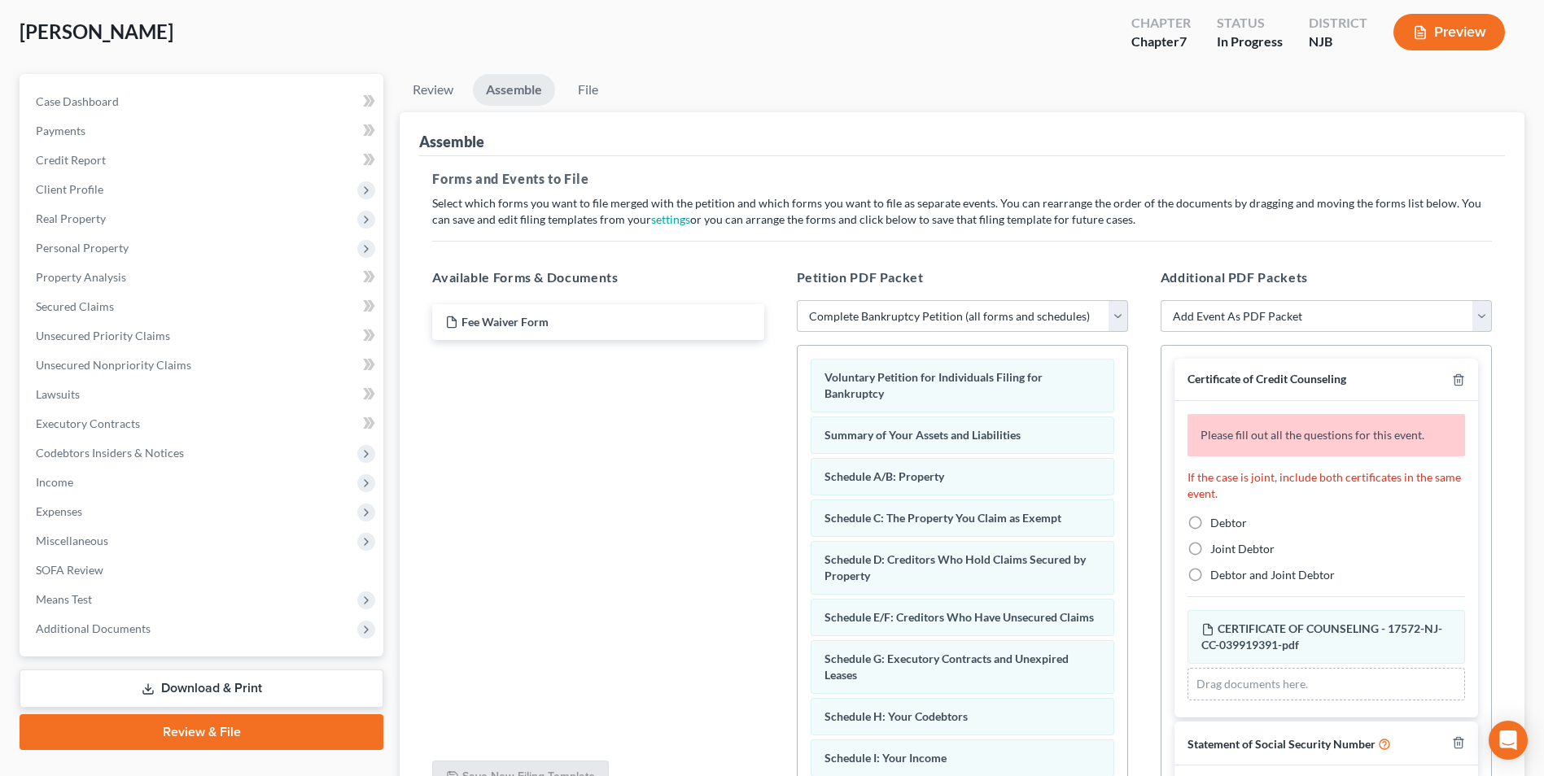
click at [1210, 527] on label "Debtor" at bounding box center [1228, 523] width 37 height 16
click at [1217, 526] on input "Debtor" at bounding box center [1222, 520] width 11 height 11
radio input "true"
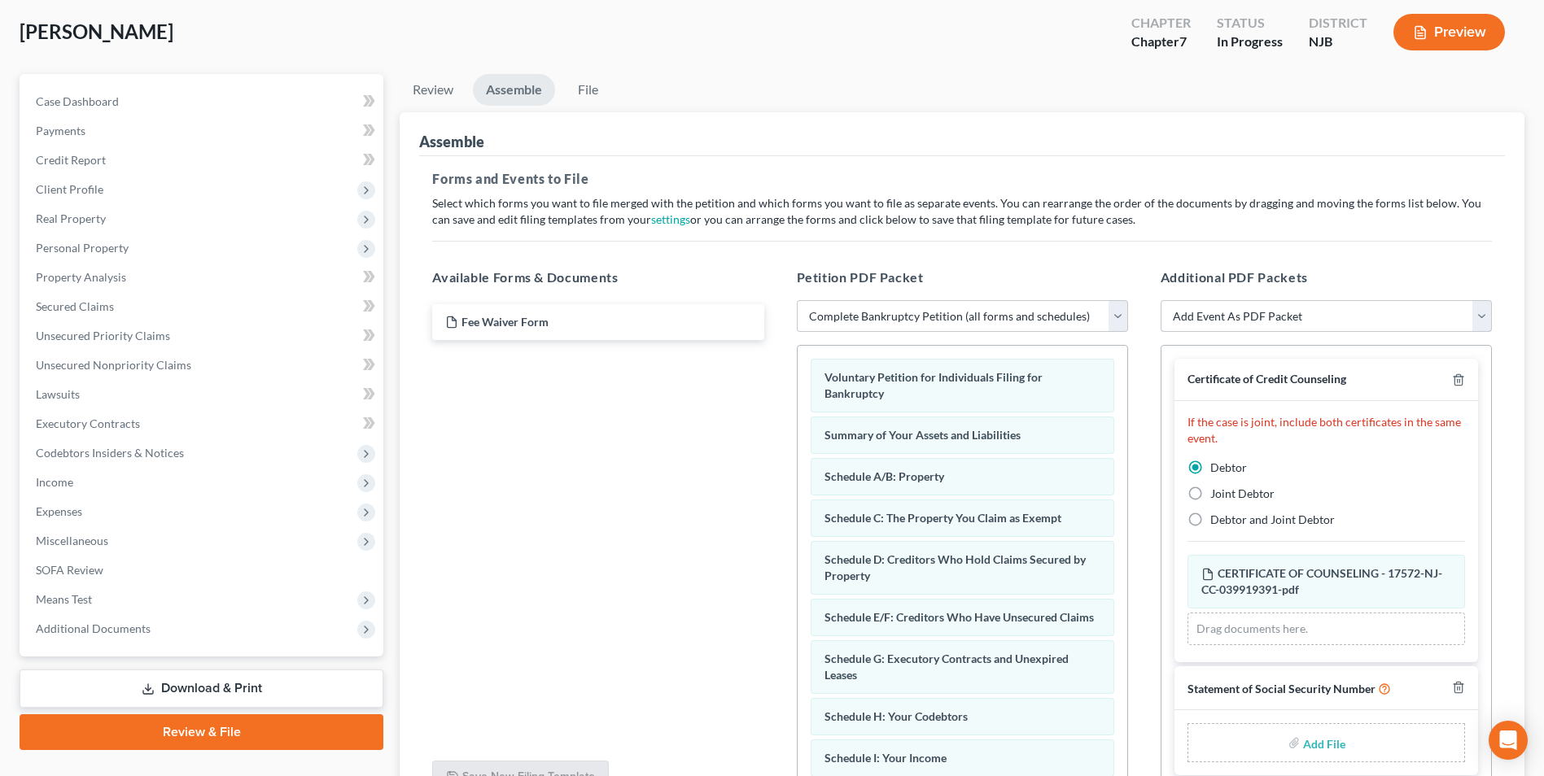
click at [1485, 317] on select "Add Event As PDF Packet Amended Attorney Compensation Statement Amended List of…" at bounding box center [1325, 316] width 331 height 33
select select "4"
click at [1160, 300] on select "Add Event As PDF Packet Amended Attorney Compensation Statement Amended List of…" at bounding box center [1325, 316] width 331 height 33
select select
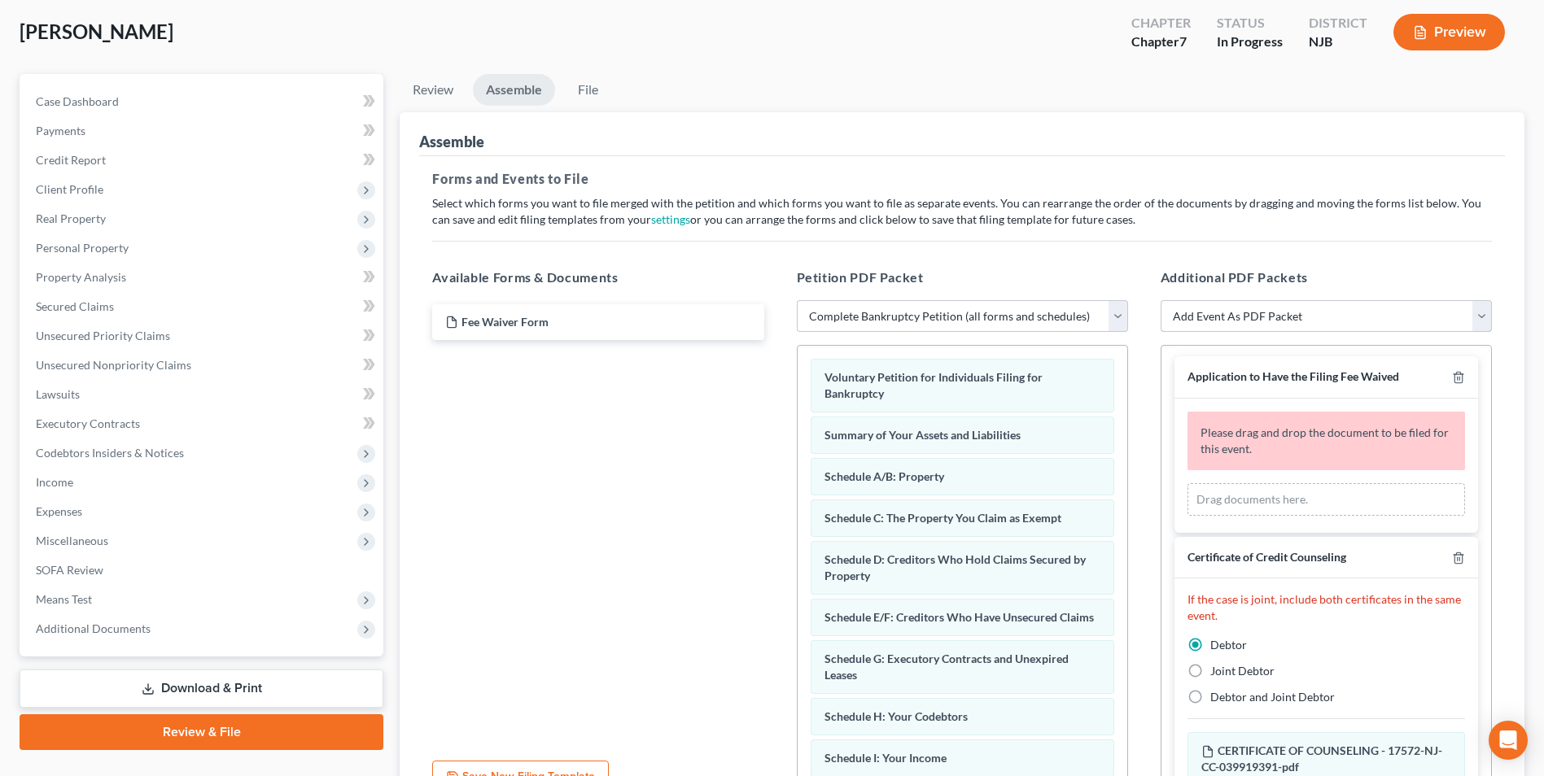
scroll to position [0, 0]
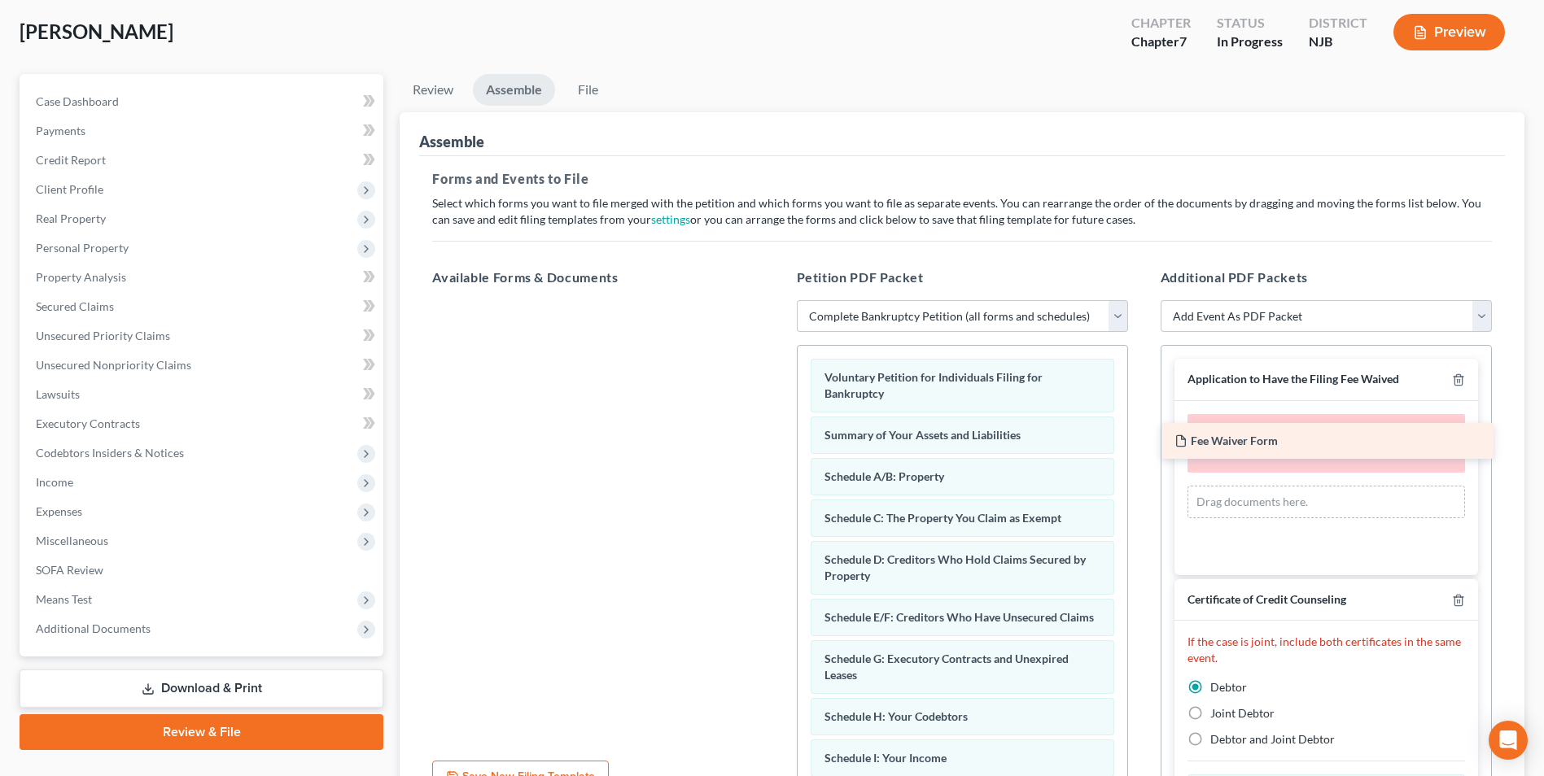
drag, startPoint x: 570, startPoint y: 326, endPoint x: 1299, endPoint y: 444, distance: 738.8
click at [776, 300] on div "Fee Waiver Form Fee Waiver Form" at bounding box center [597, 300] width 357 height 0
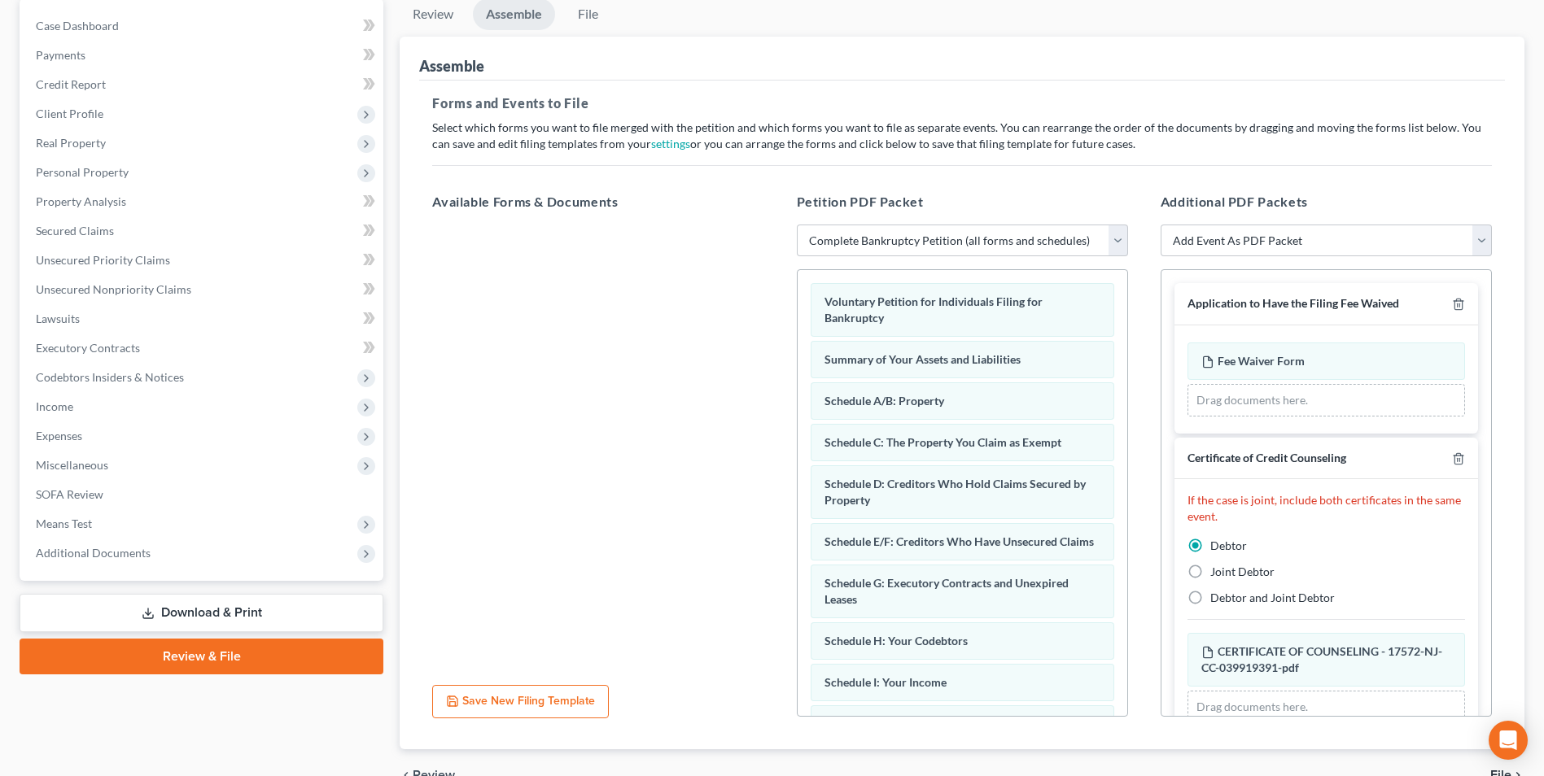
scroll to position [245, 0]
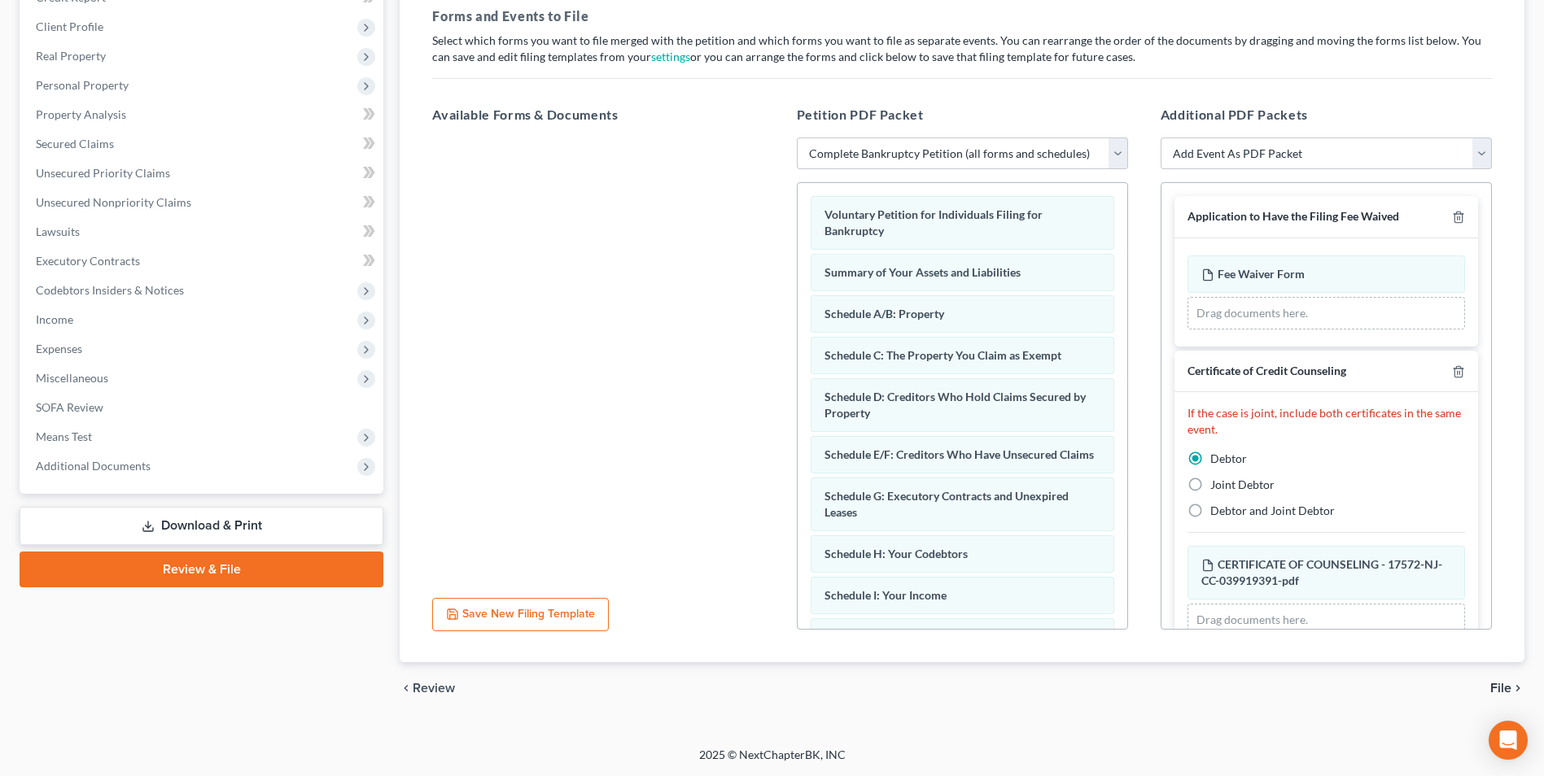
click at [1502, 687] on span "File" at bounding box center [1500, 688] width 21 height 13
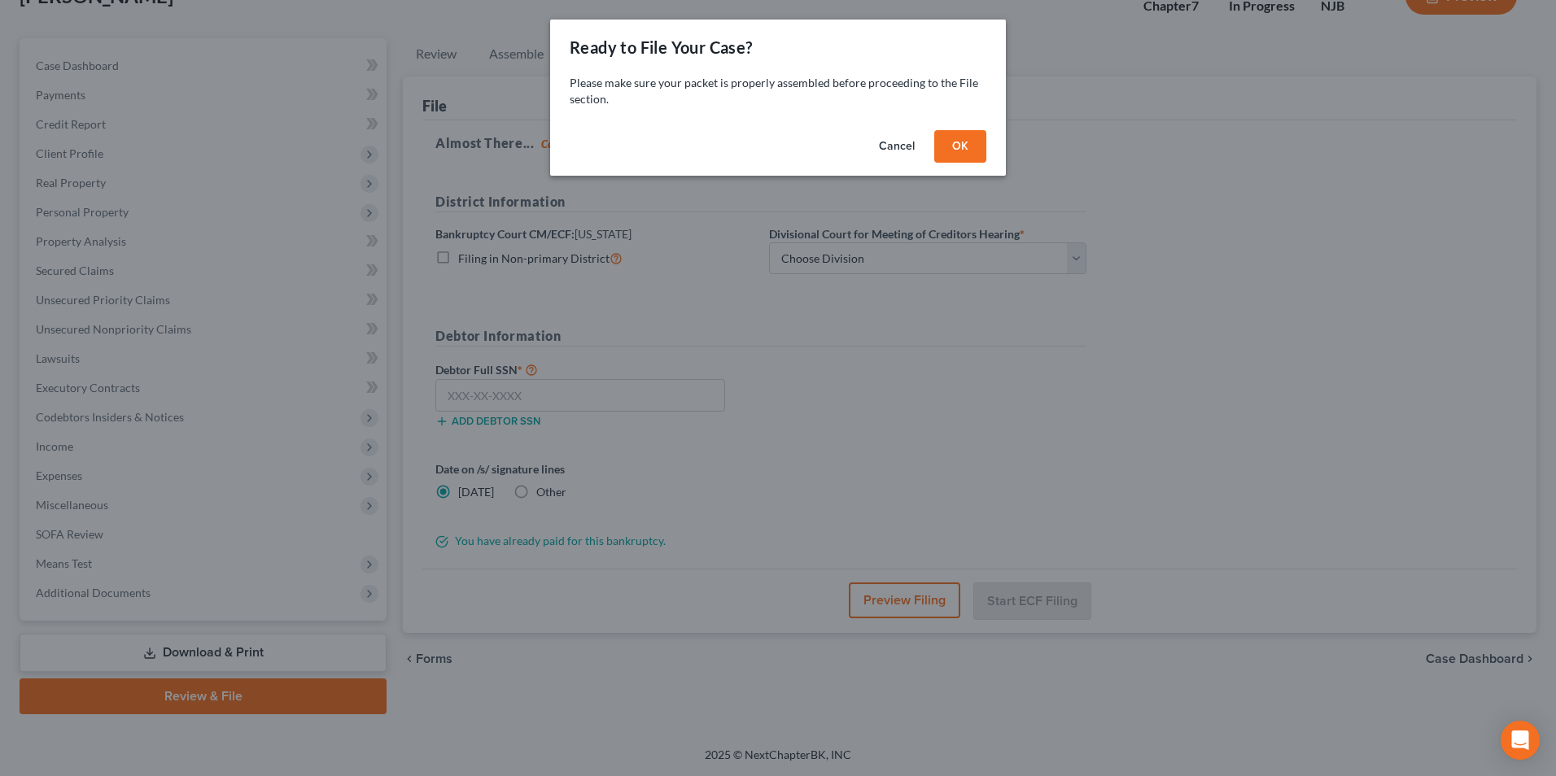
click at [962, 151] on button "OK" at bounding box center [960, 146] width 52 height 33
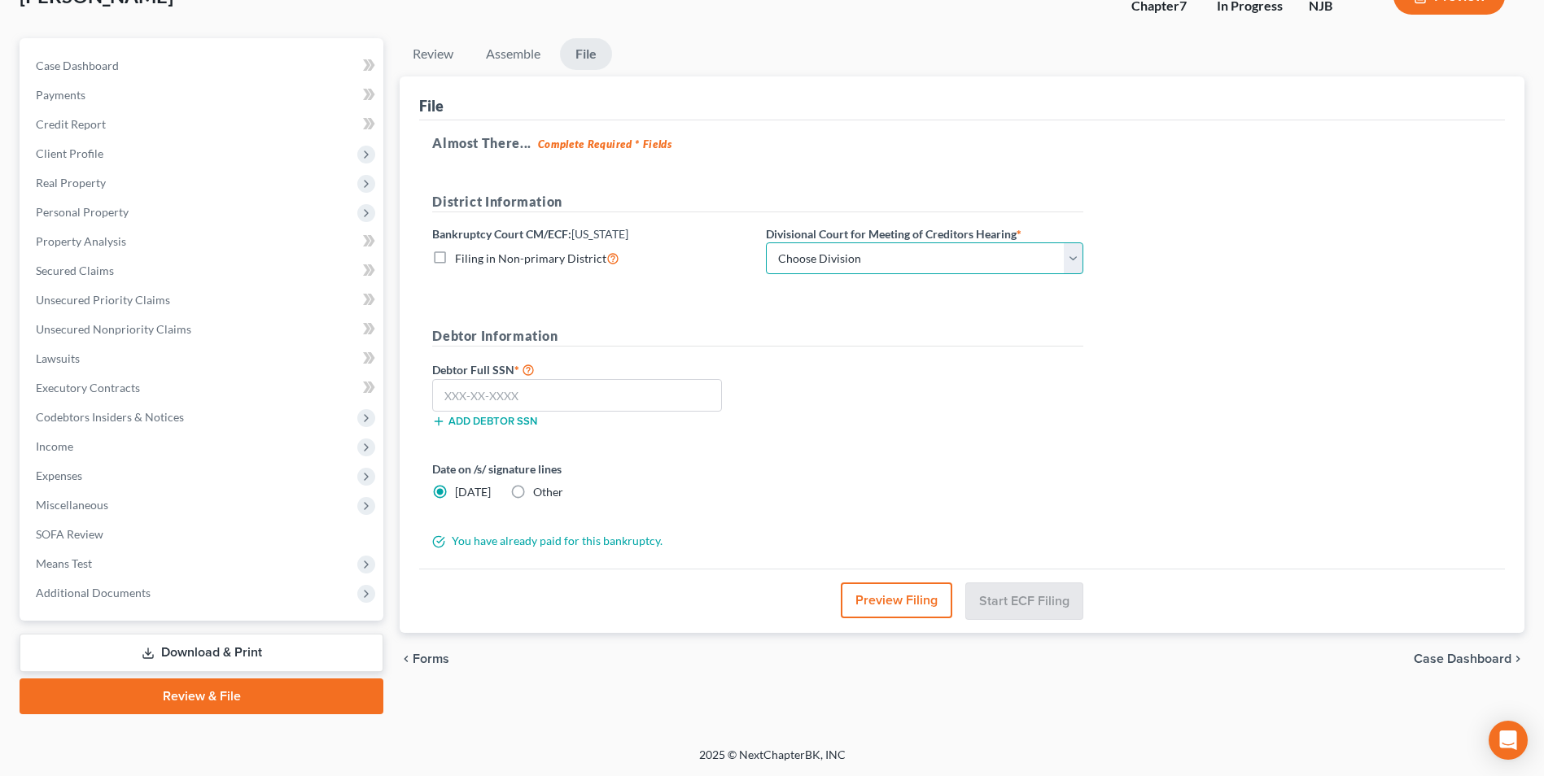
drag, startPoint x: 1016, startPoint y: 256, endPoint x: 1007, endPoint y: 258, distance: 9.1
click at [1016, 256] on select "Choose Division Camden Camden/Trenton Newark Trenton" at bounding box center [924, 259] width 317 height 33
click at [766, 243] on select "Choose Division Camden Camden/Trenton Newark Trenton" at bounding box center [924, 259] width 317 height 33
click at [929, 264] on select "Choose Division Camden Camden/Trenton Newark Trenton" at bounding box center [924, 259] width 317 height 33
select select "0"
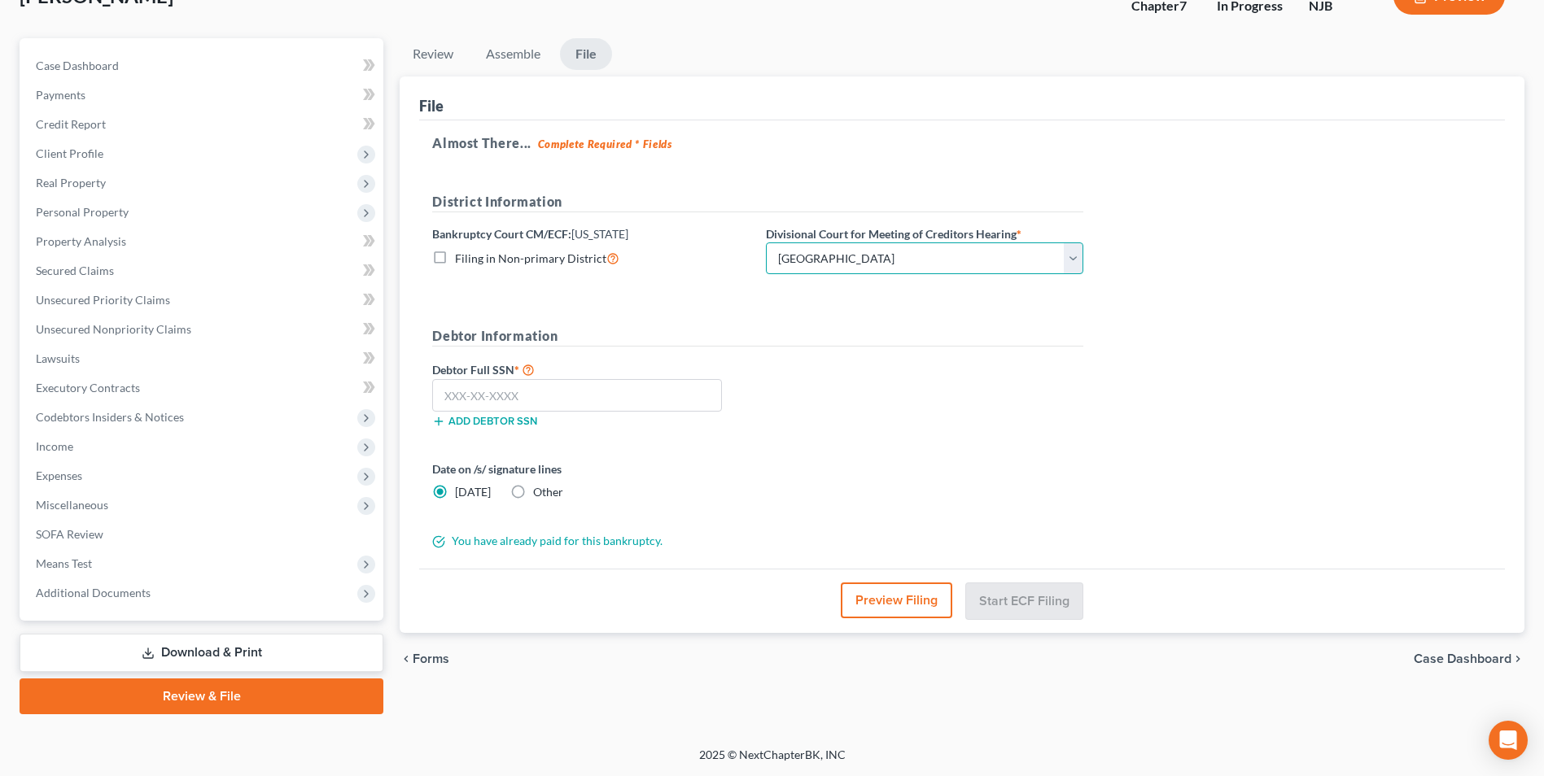
click at [766, 243] on select "Choose Division Camden Camden/Trenton Newark Trenton" at bounding box center [924, 259] width 317 height 33
click at [573, 402] on input "text" at bounding box center [577, 395] width 290 height 33
click at [495, 401] on input "text" at bounding box center [577, 395] width 290 height 33
paste input "151-72-3296"
type input "151-72-3296"
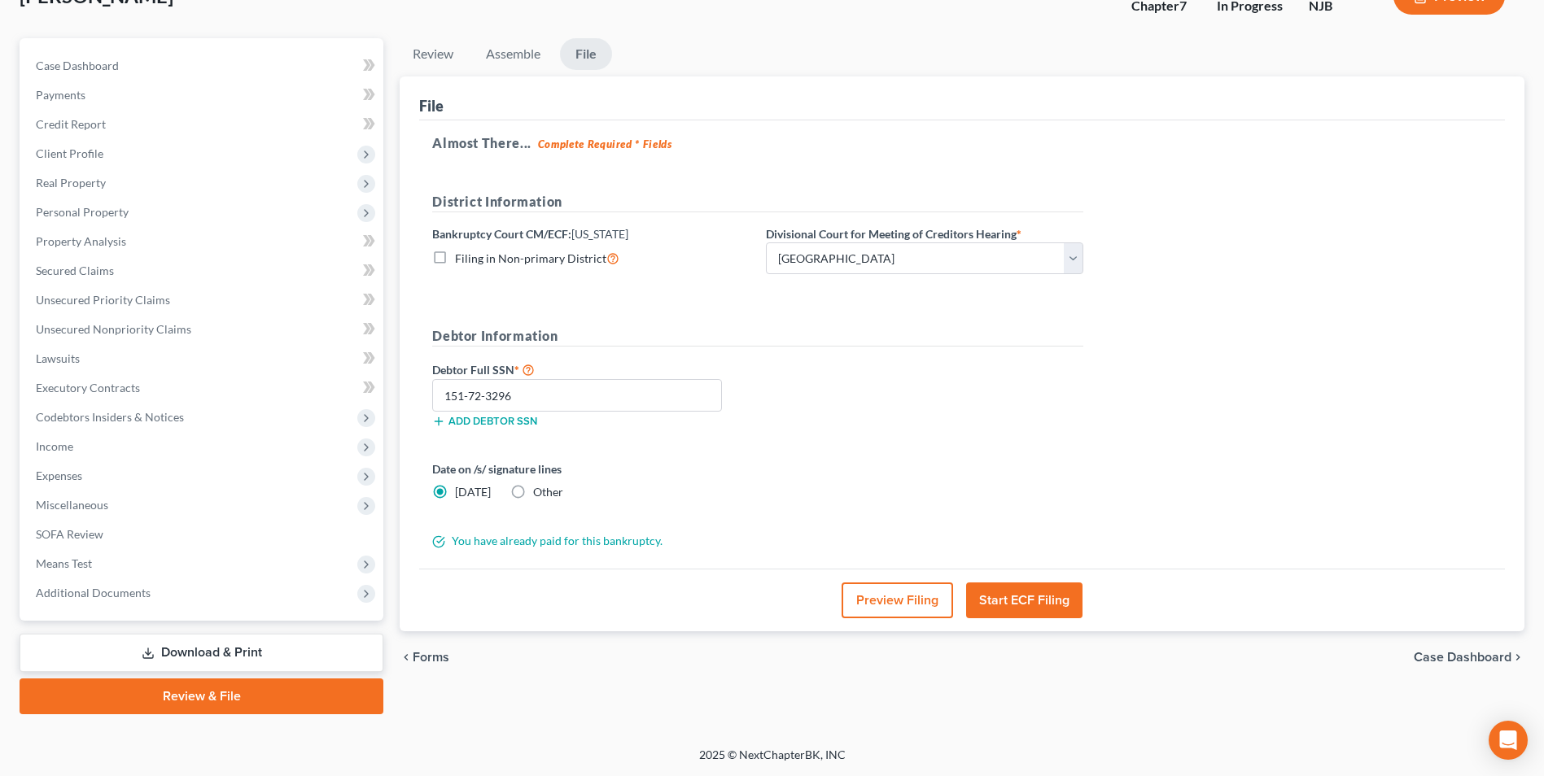
click at [1011, 602] on button "Start ECF Filing" at bounding box center [1024, 601] width 116 height 36
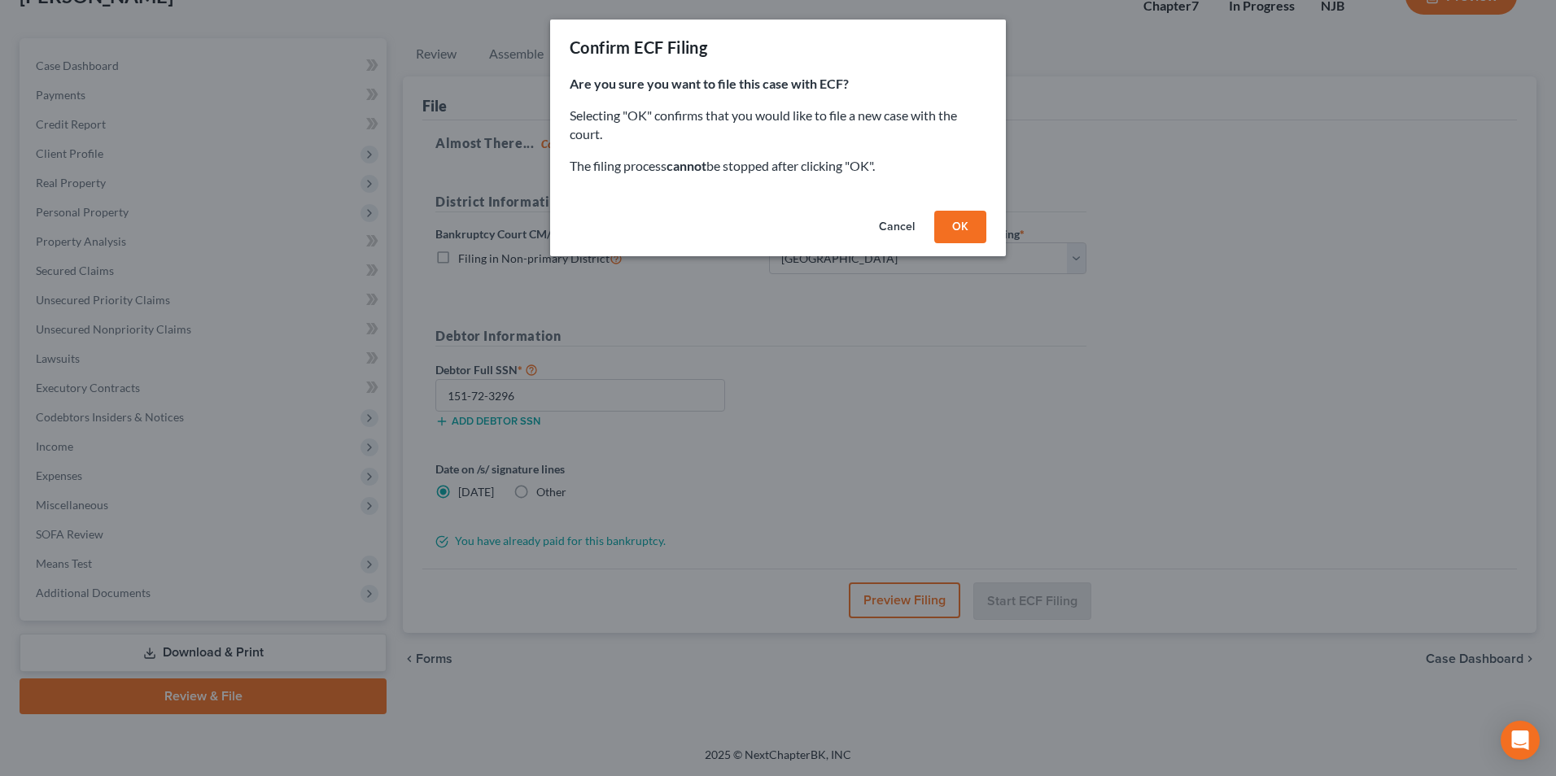
click at [959, 229] on button "OK" at bounding box center [960, 227] width 52 height 33
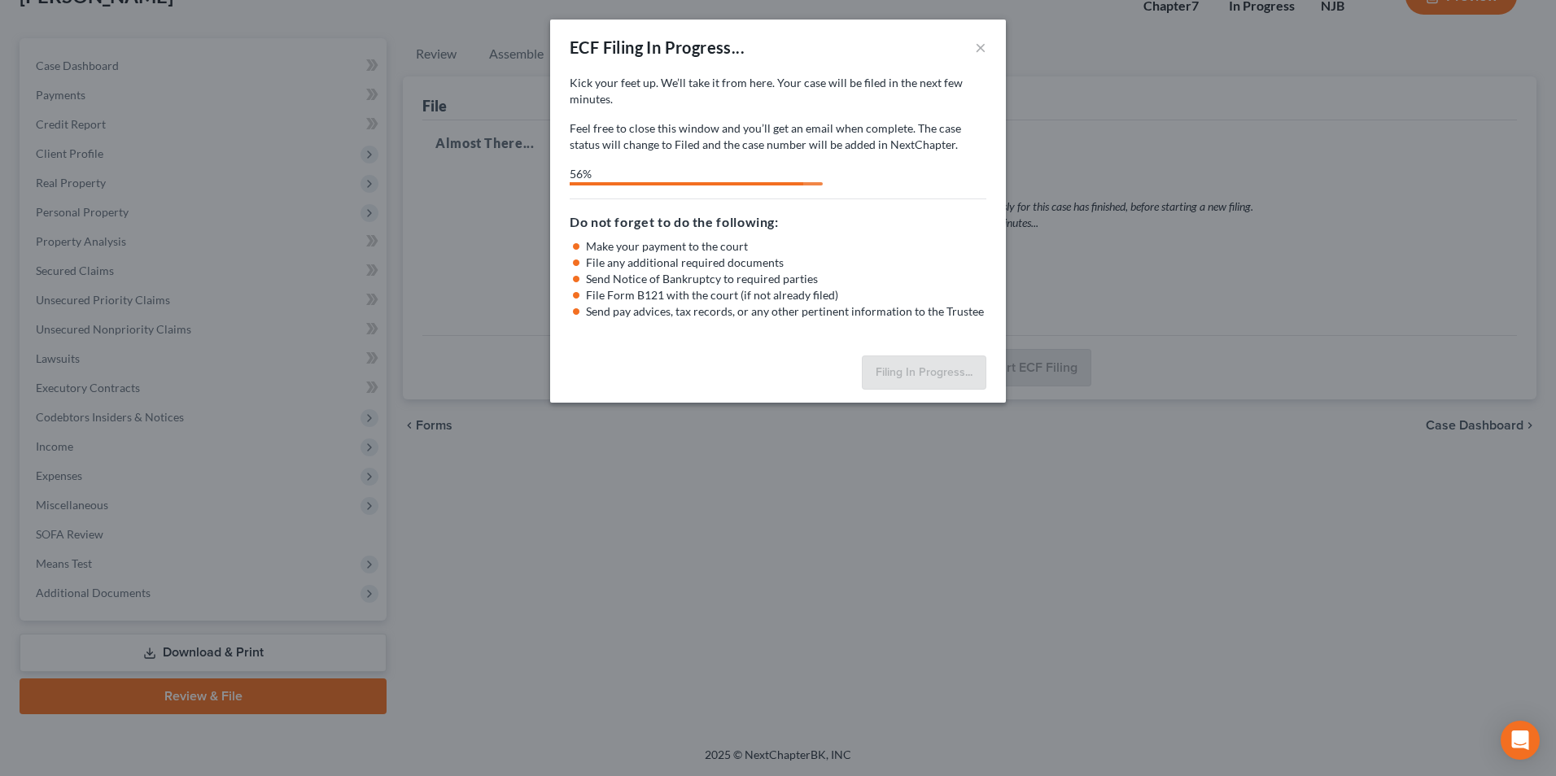
select select "1"
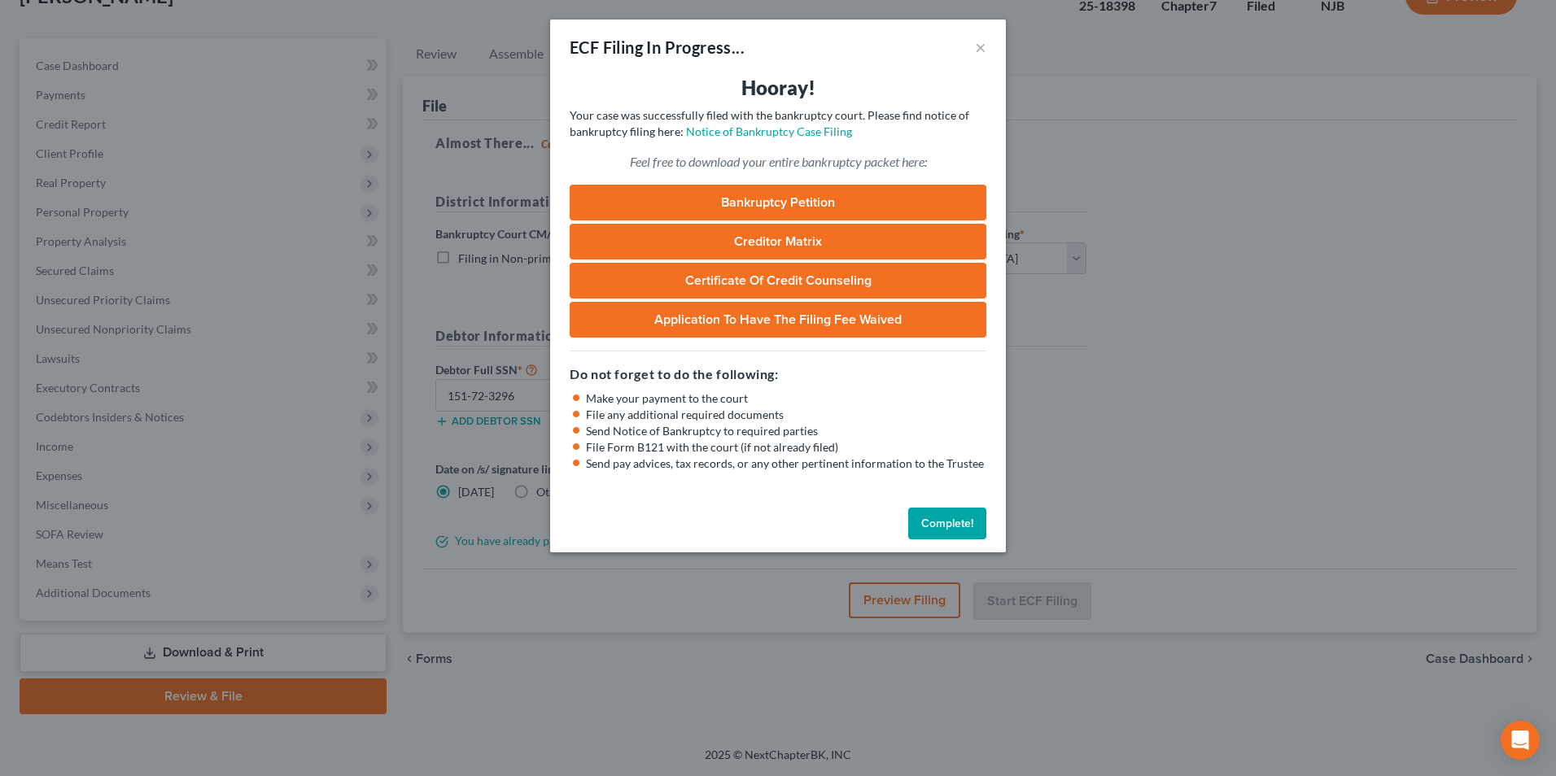
click at [769, 208] on link "Bankruptcy Petition" at bounding box center [778, 203] width 417 height 36
click at [738, 314] on link "Application to Have the Filing Fee Waived" at bounding box center [778, 320] width 417 height 36
click at [981, 50] on button "×" at bounding box center [980, 47] width 11 height 20
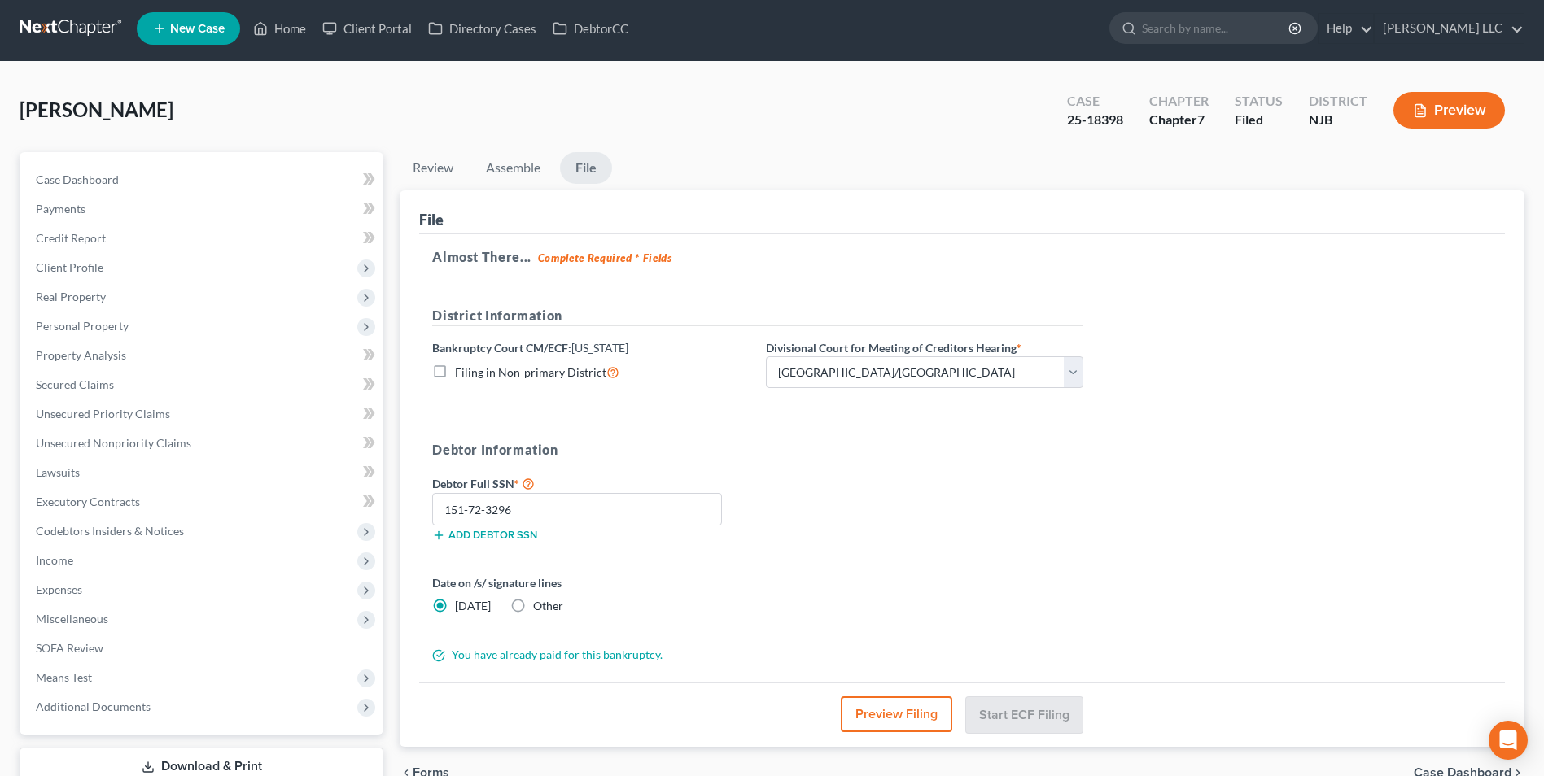
scroll to position [0, 0]
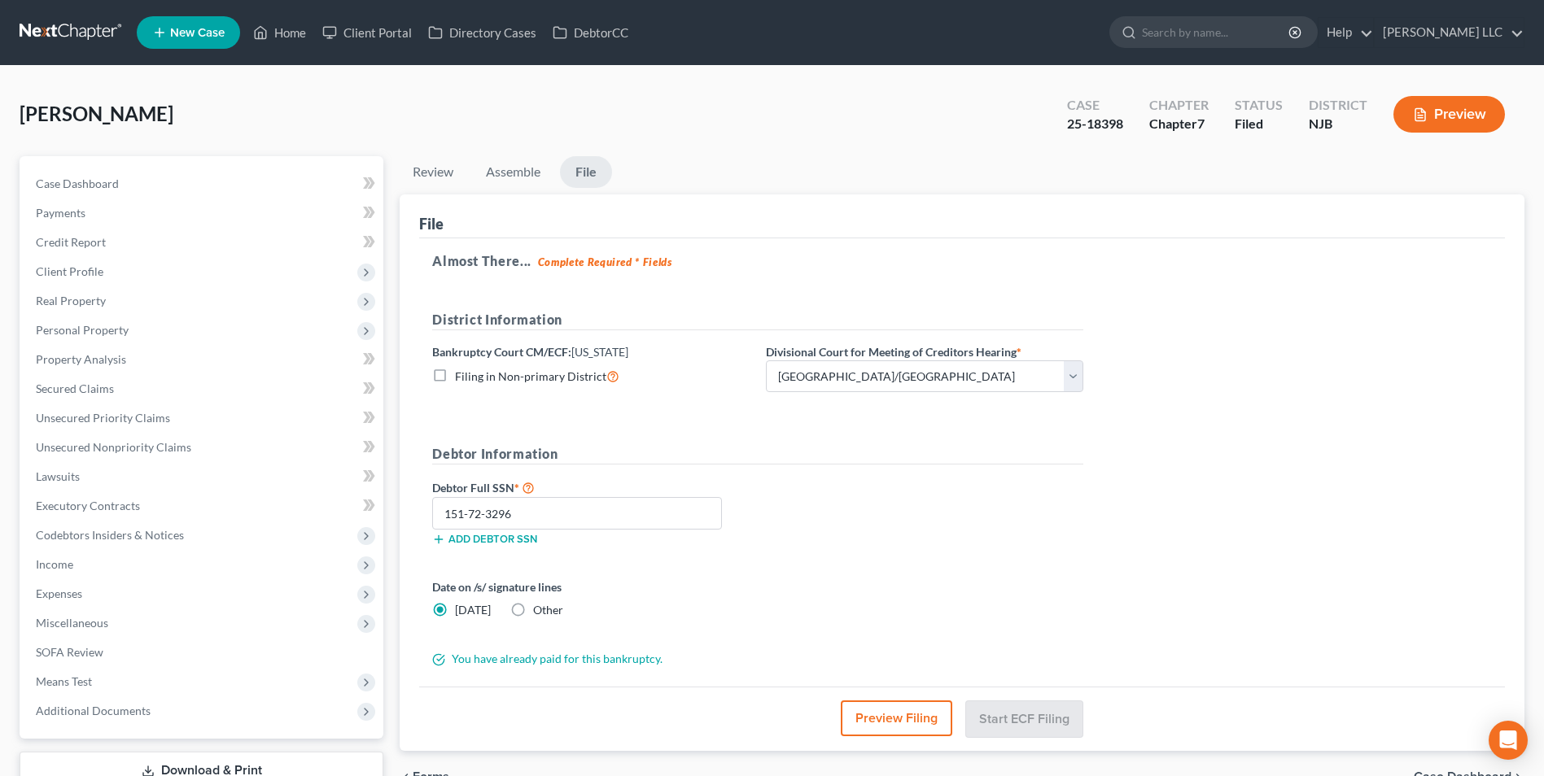
click at [44, 33] on link at bounding box center [72, 32] width 104 height 29
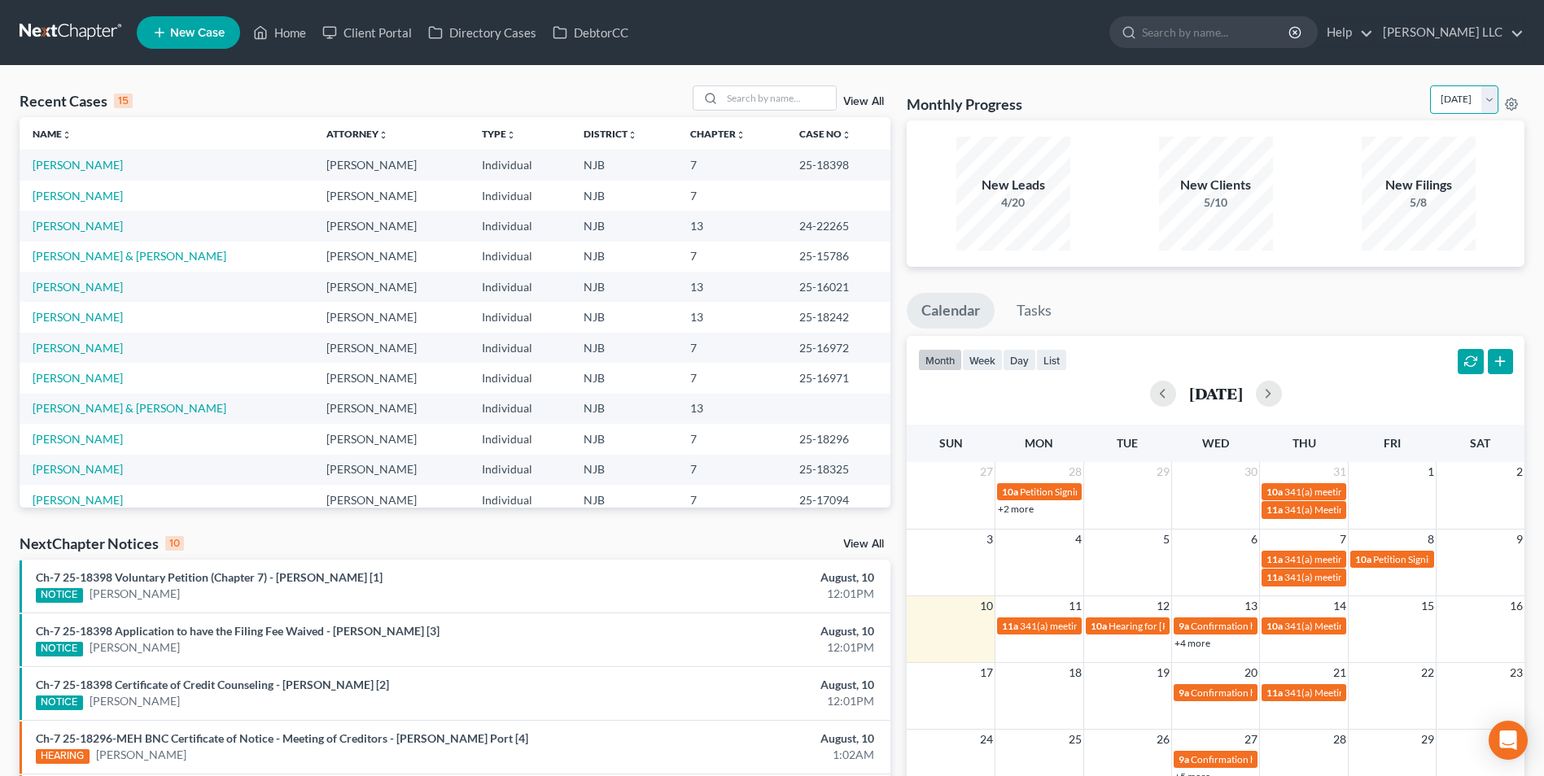
click at [1491, 99] on select "August 2025 July 2025 June 2025 May 2025 April 2025 March 2025 February 2025 Ja…" at bounding box center [1464, 99] width 68 height 28
click at [1430, 85] on select "August 2025 July 2025 June 2025 May 2025 April 2025 March 2025 February 2025 Ja…" at bounding box center [1464, 99] width 68 height 28
click at [1490, 99] on select "August 2025 July 2025 June 2025 May 2025 April 2025 March 2025 February 2025 Ja…" at bounding box center [1464, 99] width 68 height 28
select select "0"
click at [1430, 85] on select "August 2025 July 2025 June 2025 May 2025 April 2025 March 2025 February 2025 Ja…" at bounding box center [1464, 99] width 68 height 28
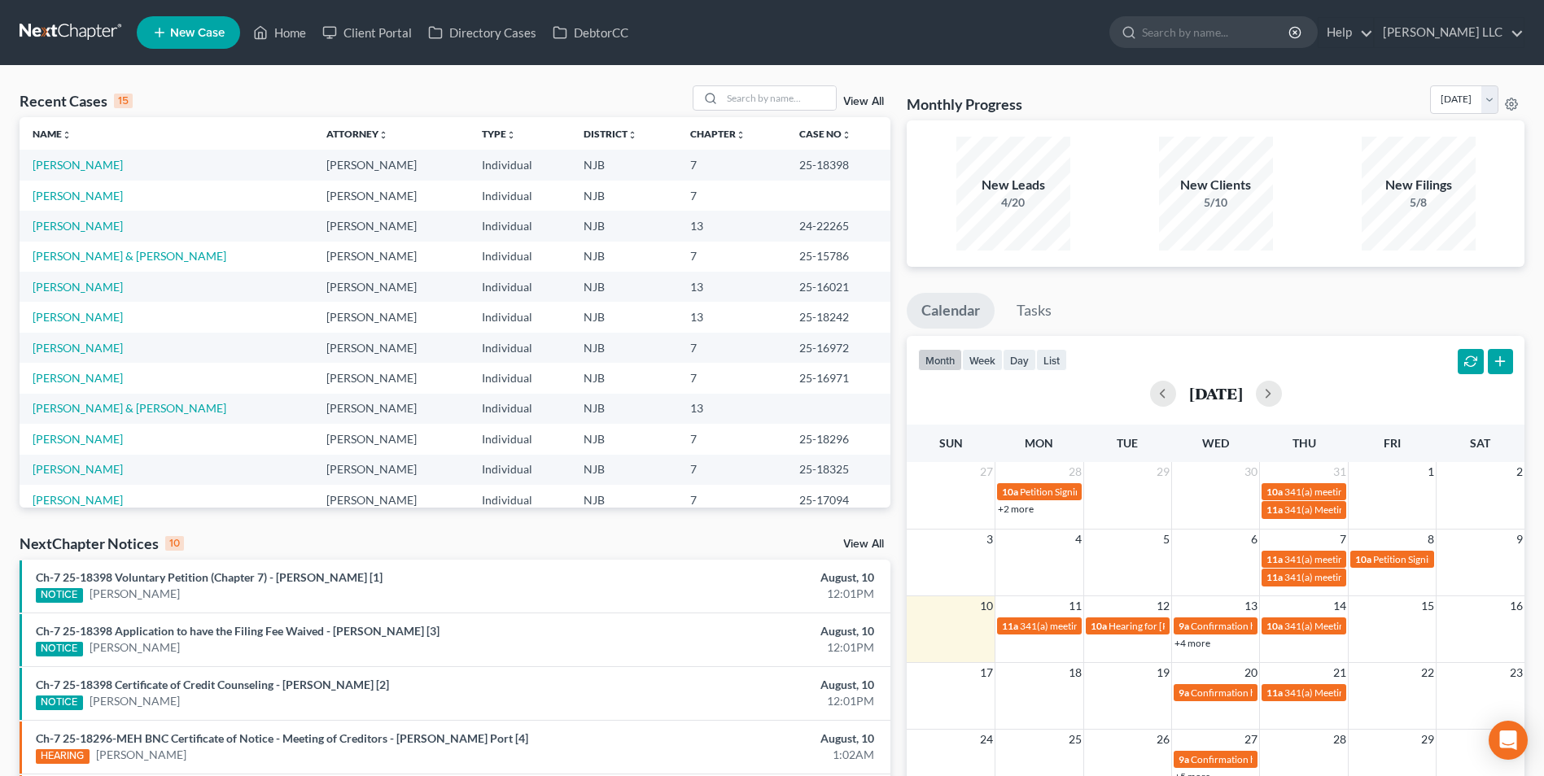
click at [852, 101] on link "View All" at bounding box center [863, 101] width 41 height 11
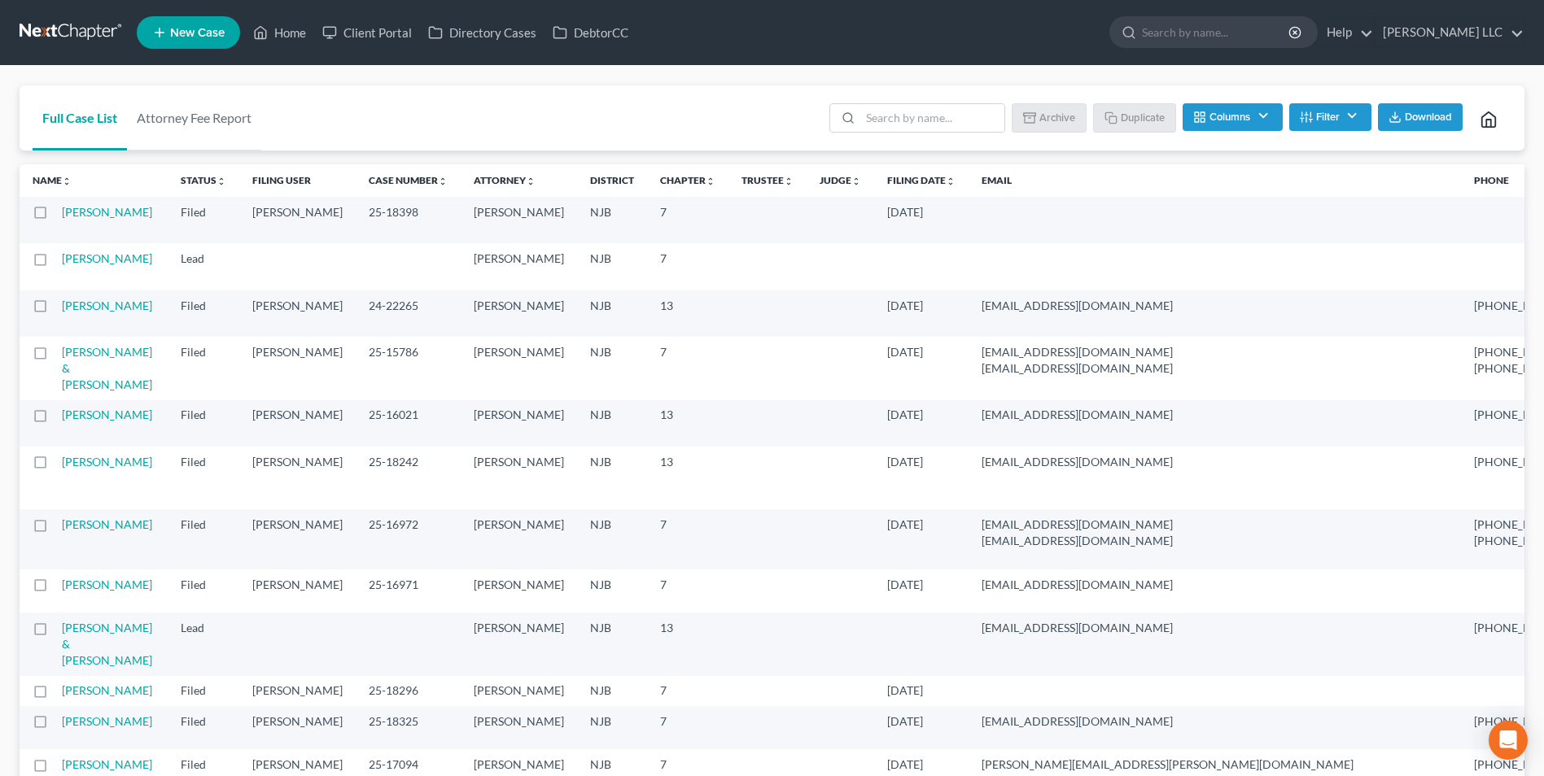
click at [1420, 116] on span "Download" at bounding box center [1428, 117] width 47 height 13
click at [34, 33] on link at bounding box center [72, 32] width 104 height 29
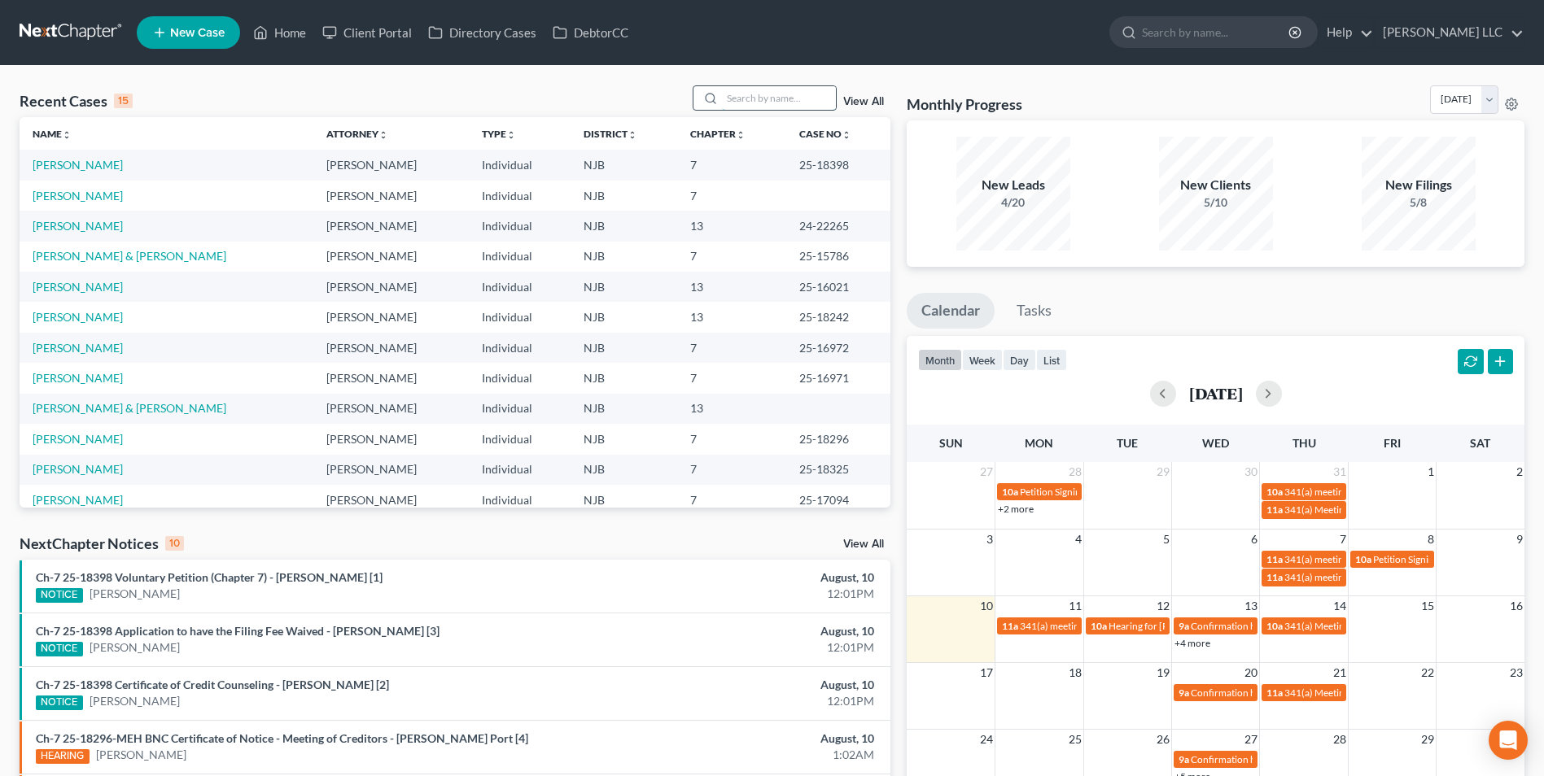
click at [754, 108] on input "search" at bounding box center [779, 98] width 114 height 24
type input "faulkes"
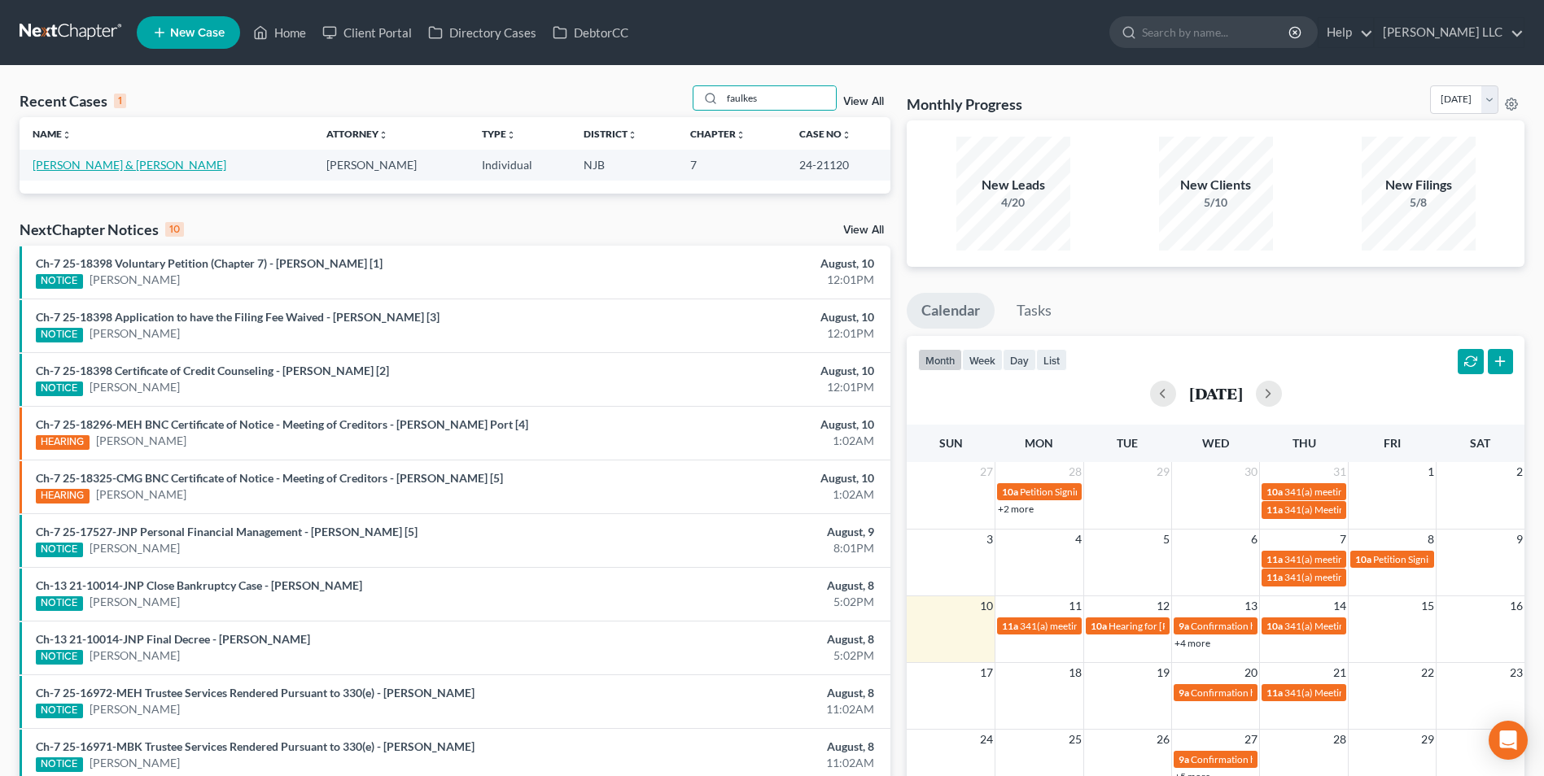
click at [101, 169] on link "[PERSON_NAME] & [PERSON_NAME]" at bounding box center [130, 165] width 194 height 14
select select "1"
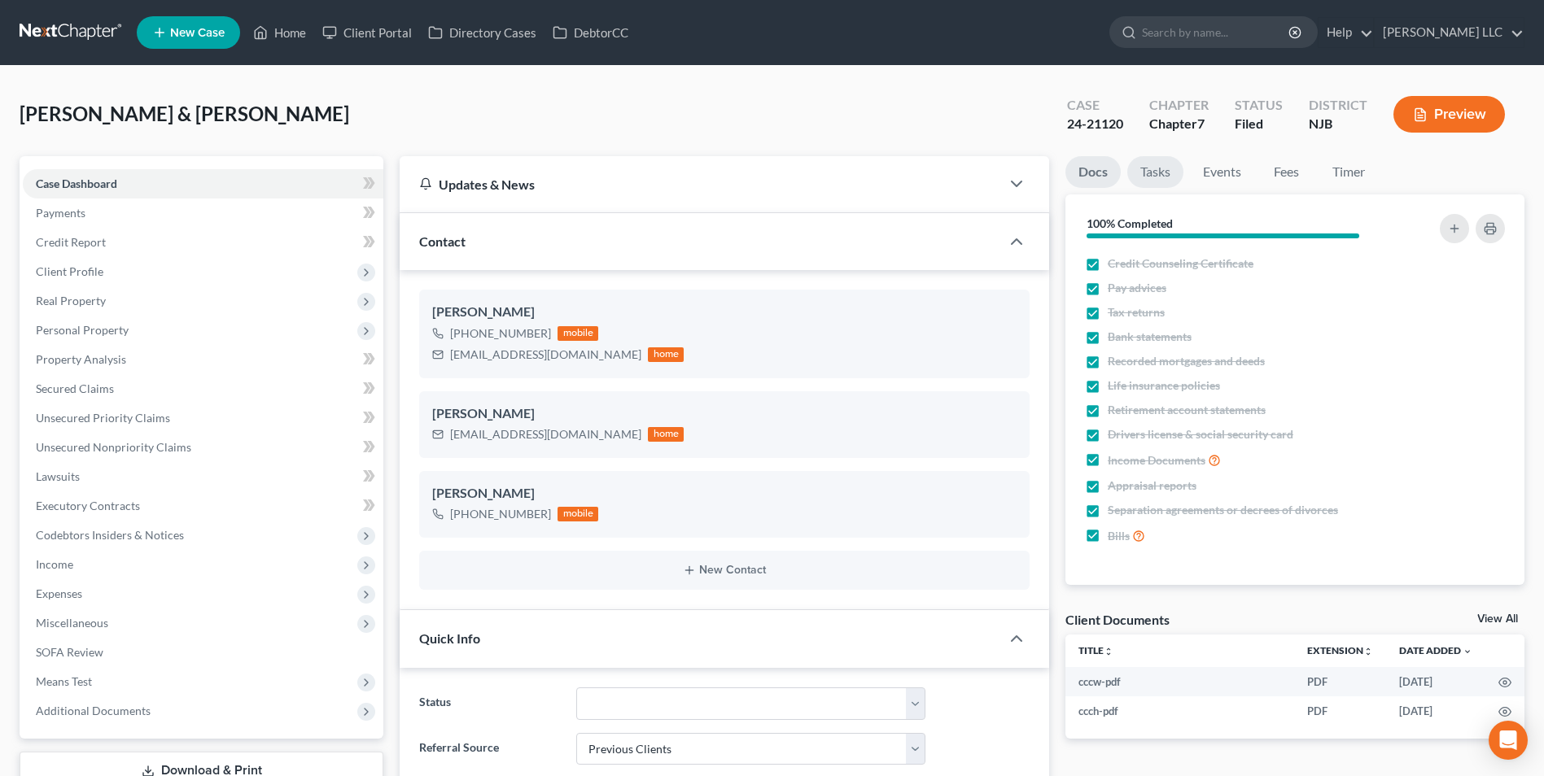
click at [1165, 173] on link "Tasks" at bounding box center [1155, 172] width 56 height 32
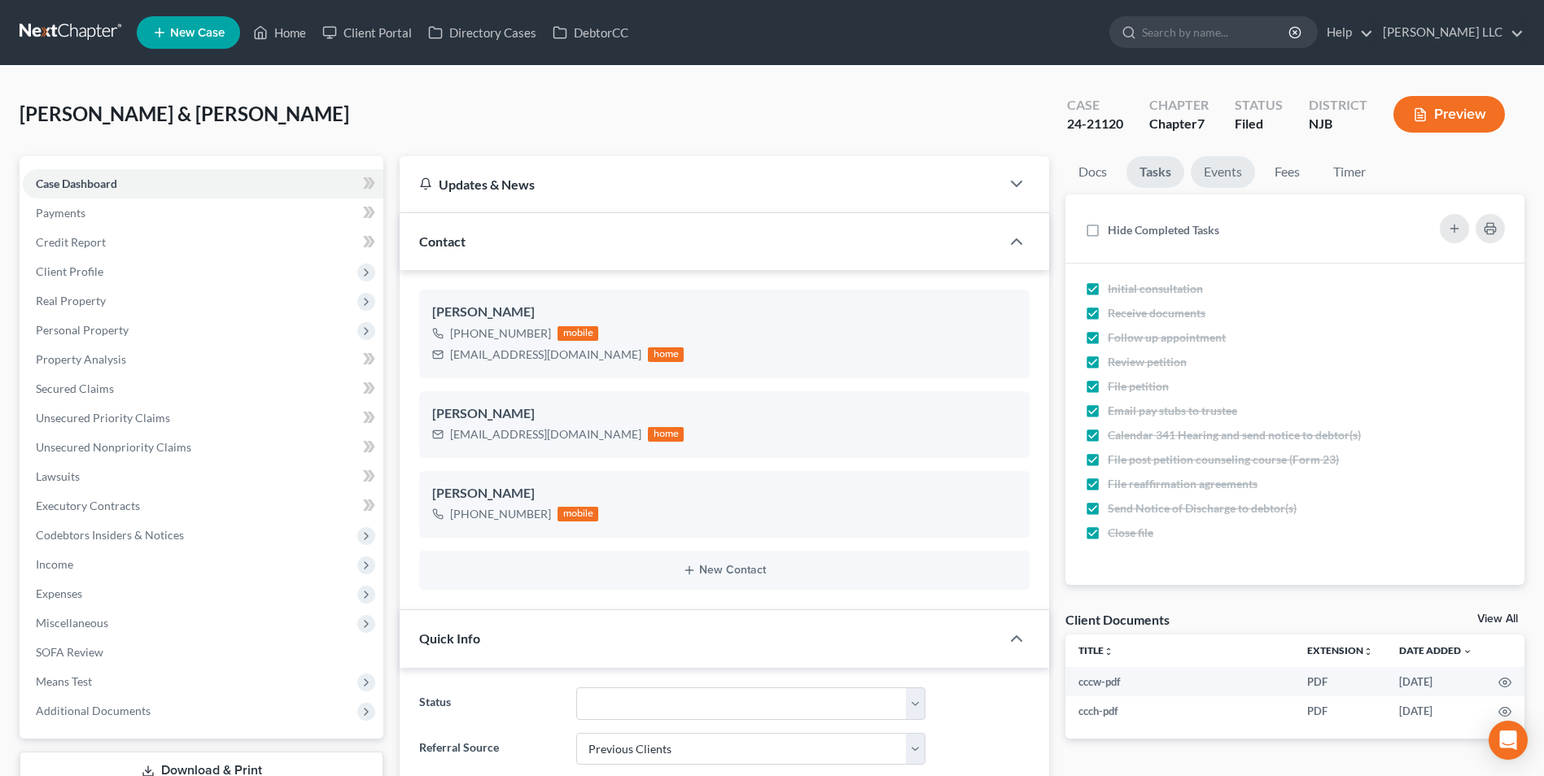
click at [1221, 172] on link "Events" at bounding box center [1223, 172] width 64 height 32
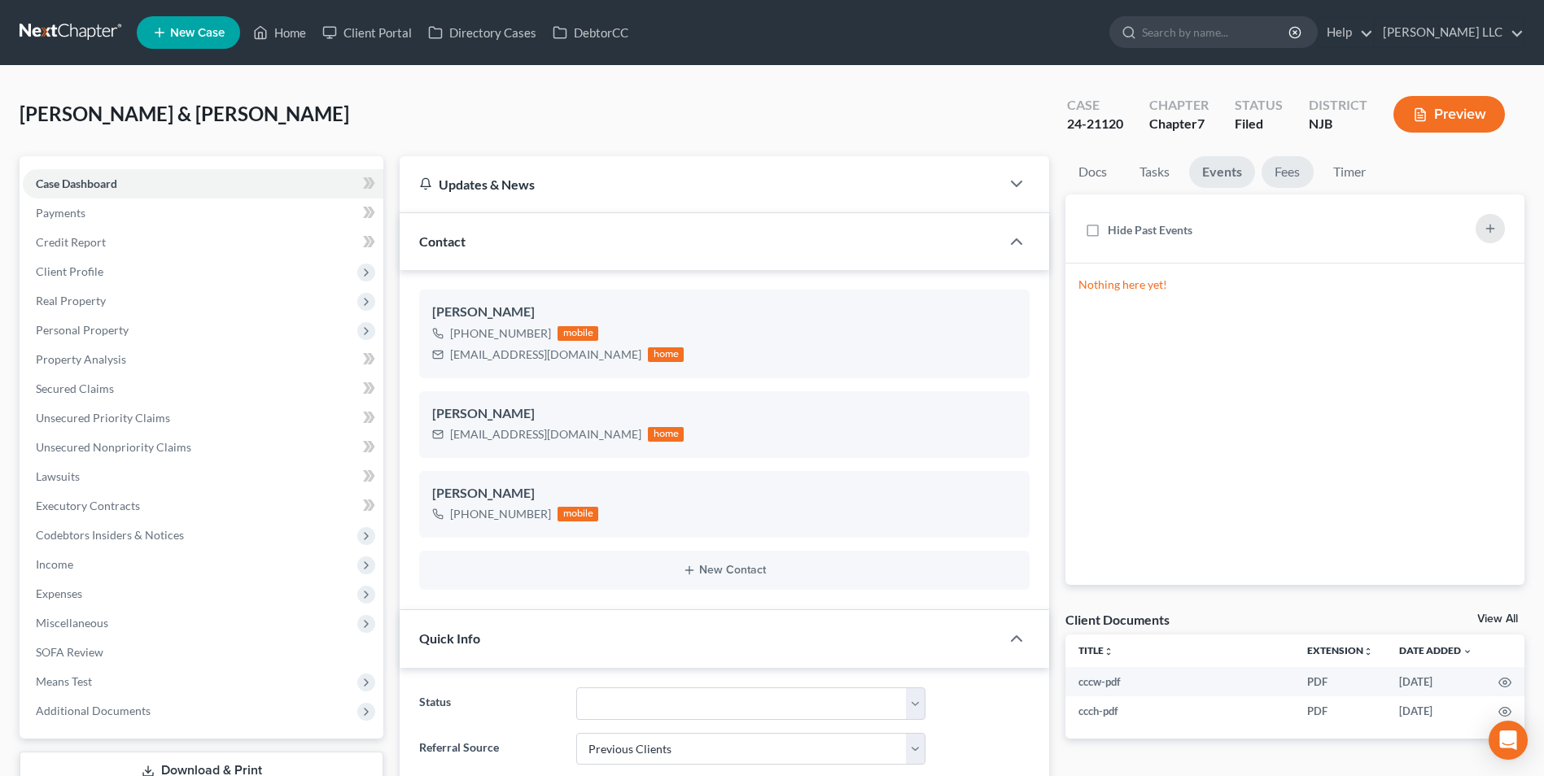
click at [1287, 175] on link "Fees" at bounding box center [1287, 172] width 52 height 32
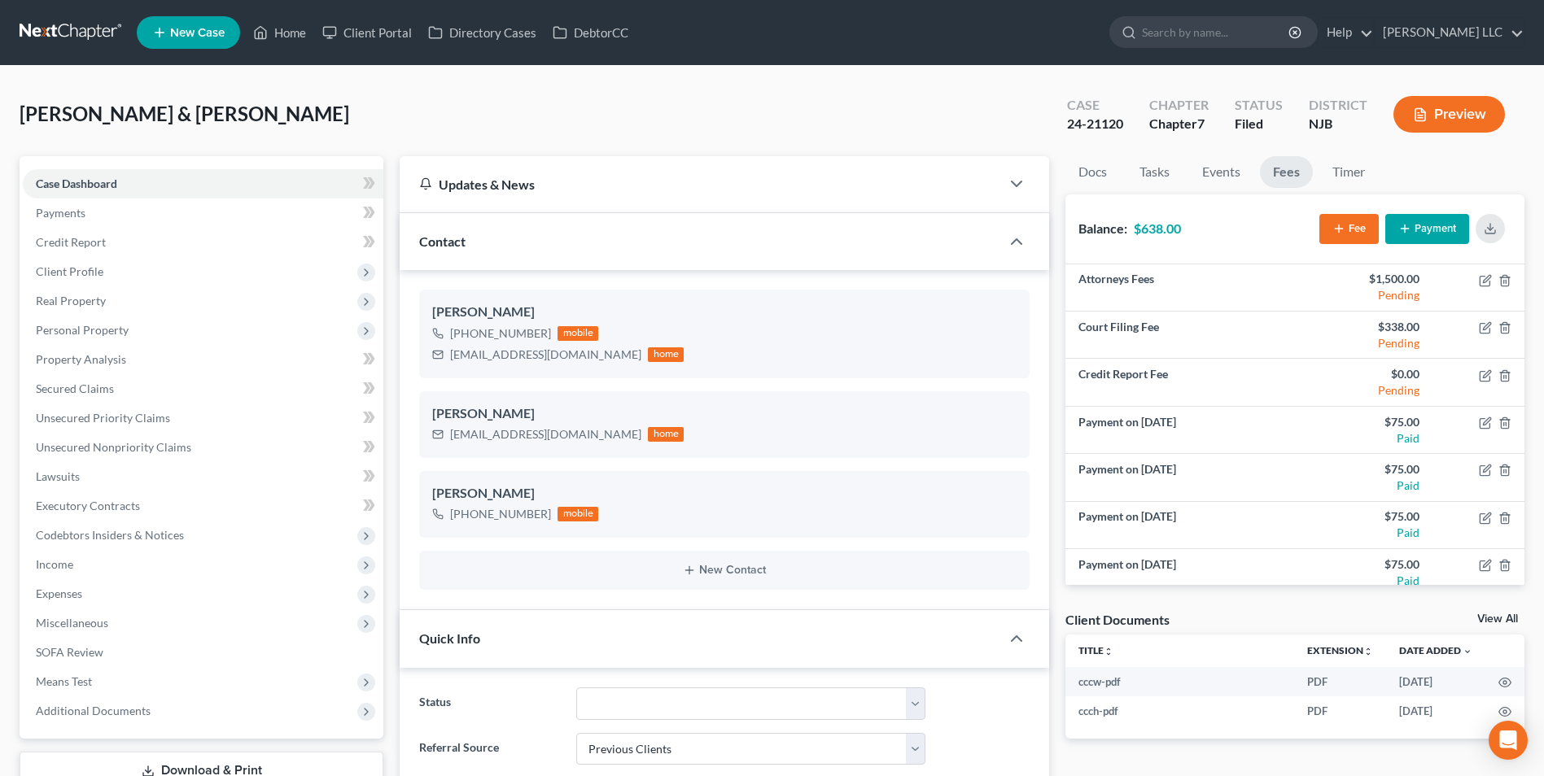
click at [1398, 229] on icon "button" at bounding box center [1404, 228] width 13 height 13
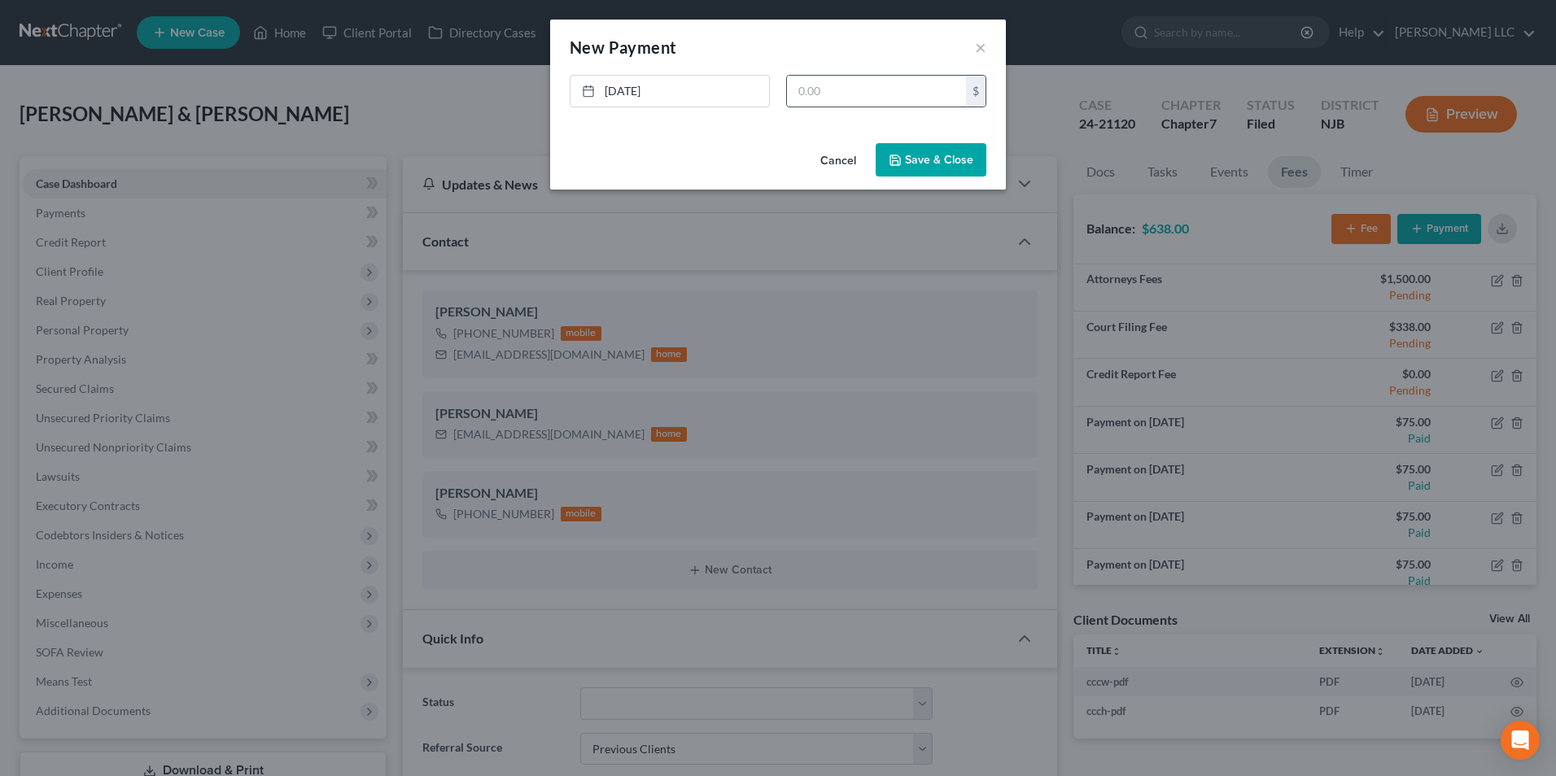
click at [845, 94] on input "text" at bounding box center [876, 91] width 179 height 31
type input "75"
click at [938, 164] on button "Save & Close" at bounding box center [931, 160] width 111 height 34
